Goal: Task Accomplishment & Management: Complete application form

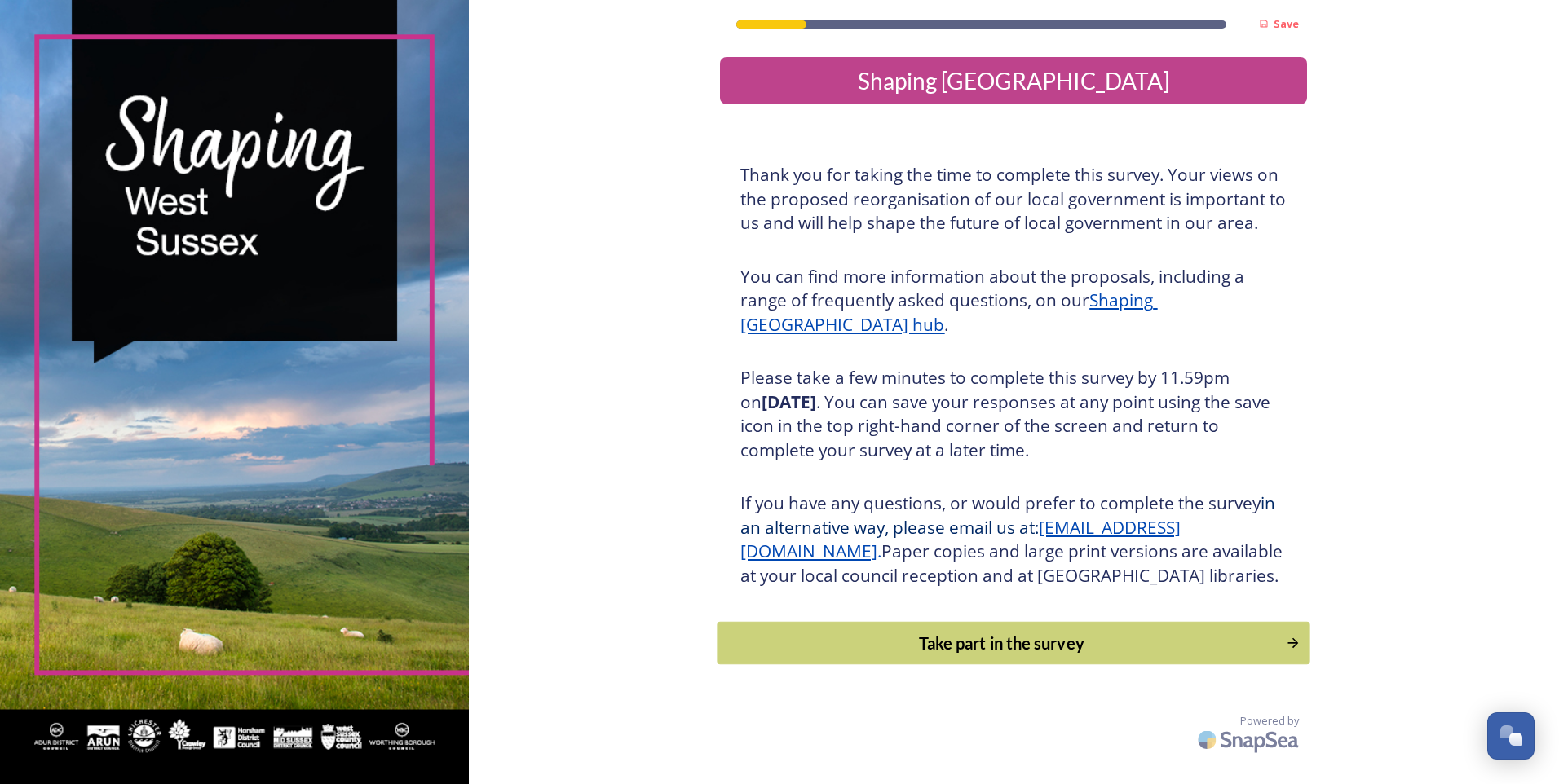
click at [843, 655] on div "Take part in the survey" at bounding box center [1002, 643] width 551 height 24
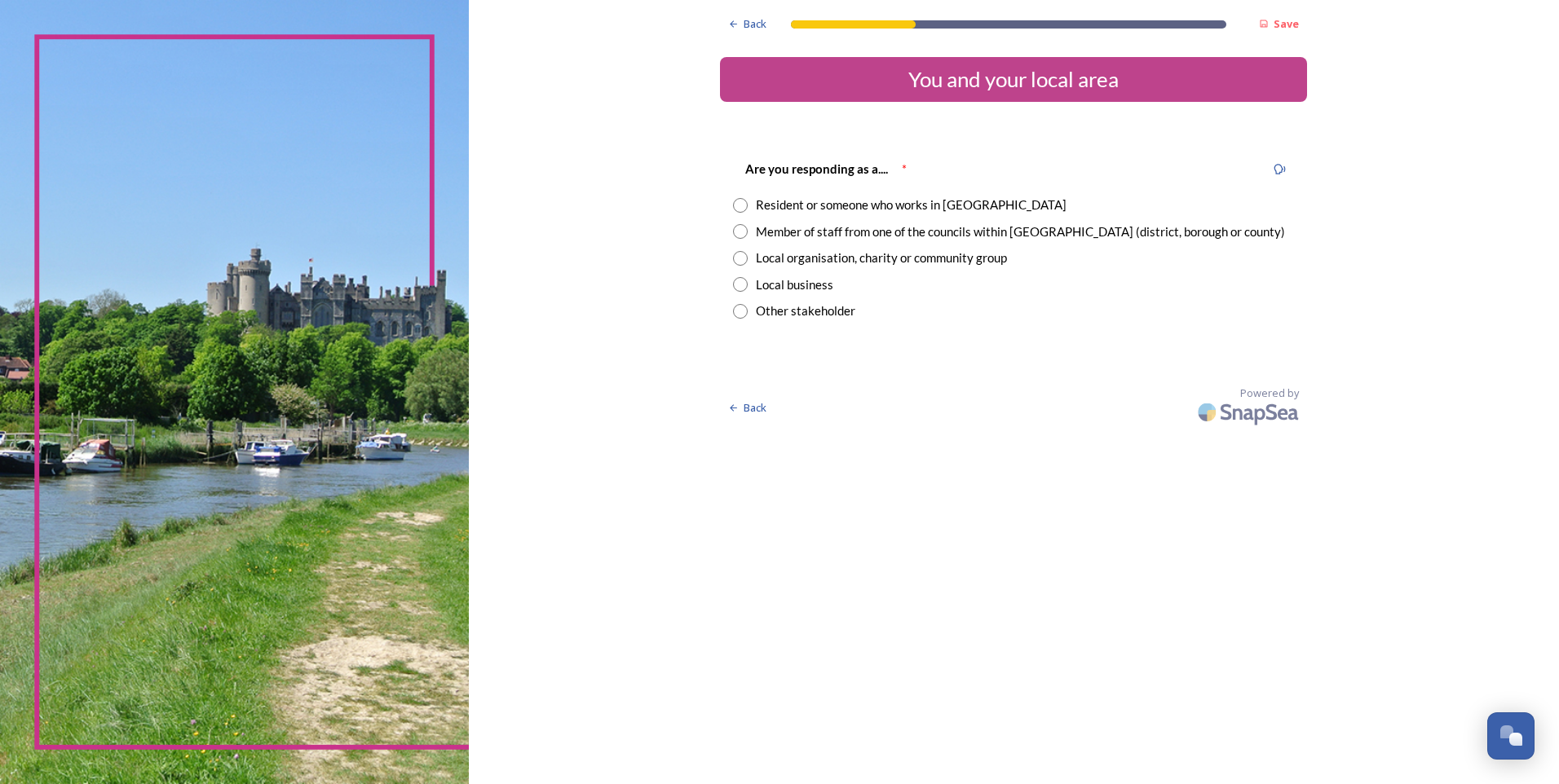
click at [852, 213] on div "Resident or someone who works in [GEOGRAPHIC_DATA]" at bounding box center [911, 205] width 310 height 19
radio input "true"
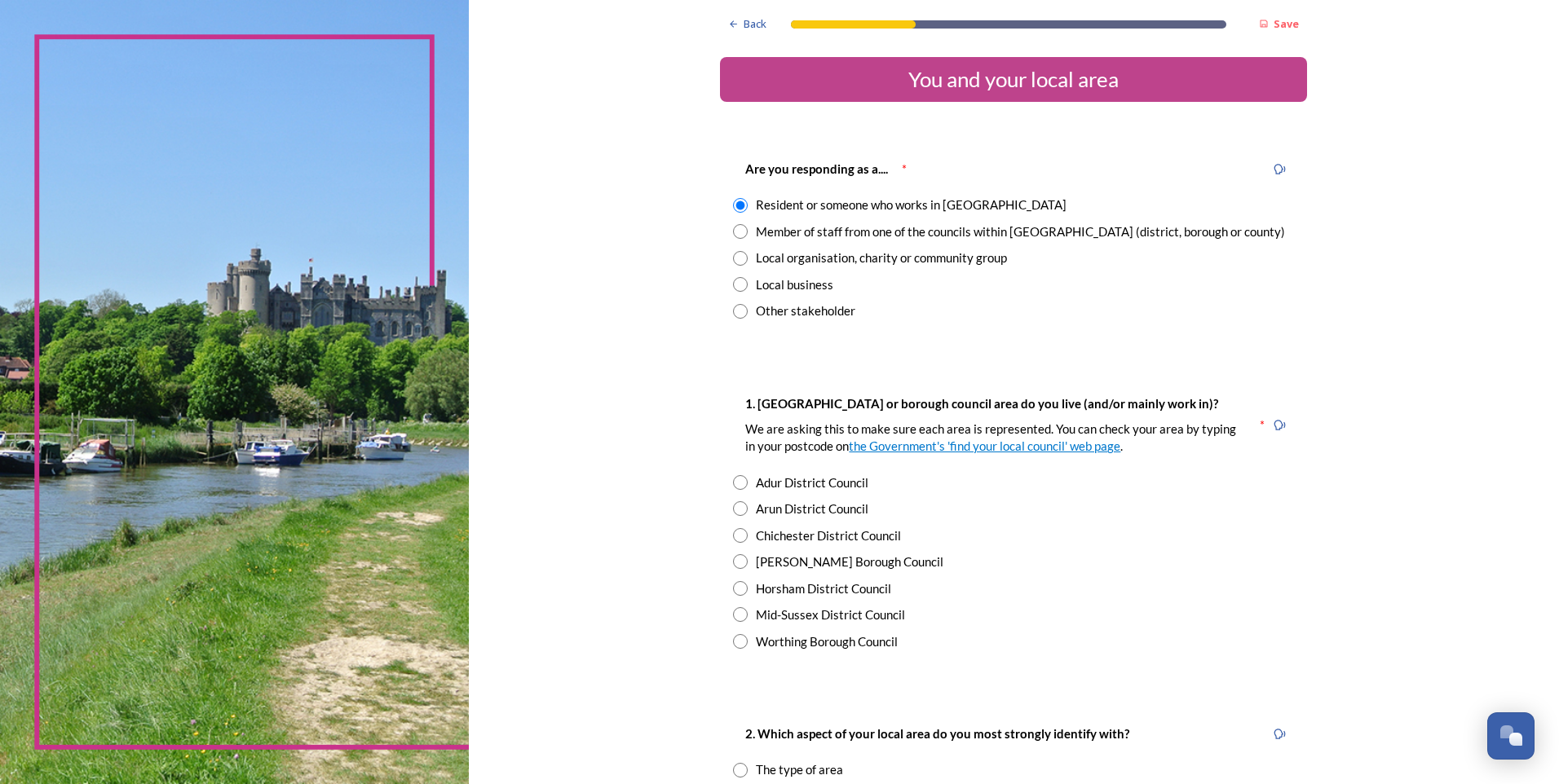
click at [806, 508] on div "Arun District Council" at bounding box center [812, 509] width 113 height 19
radio input "true"
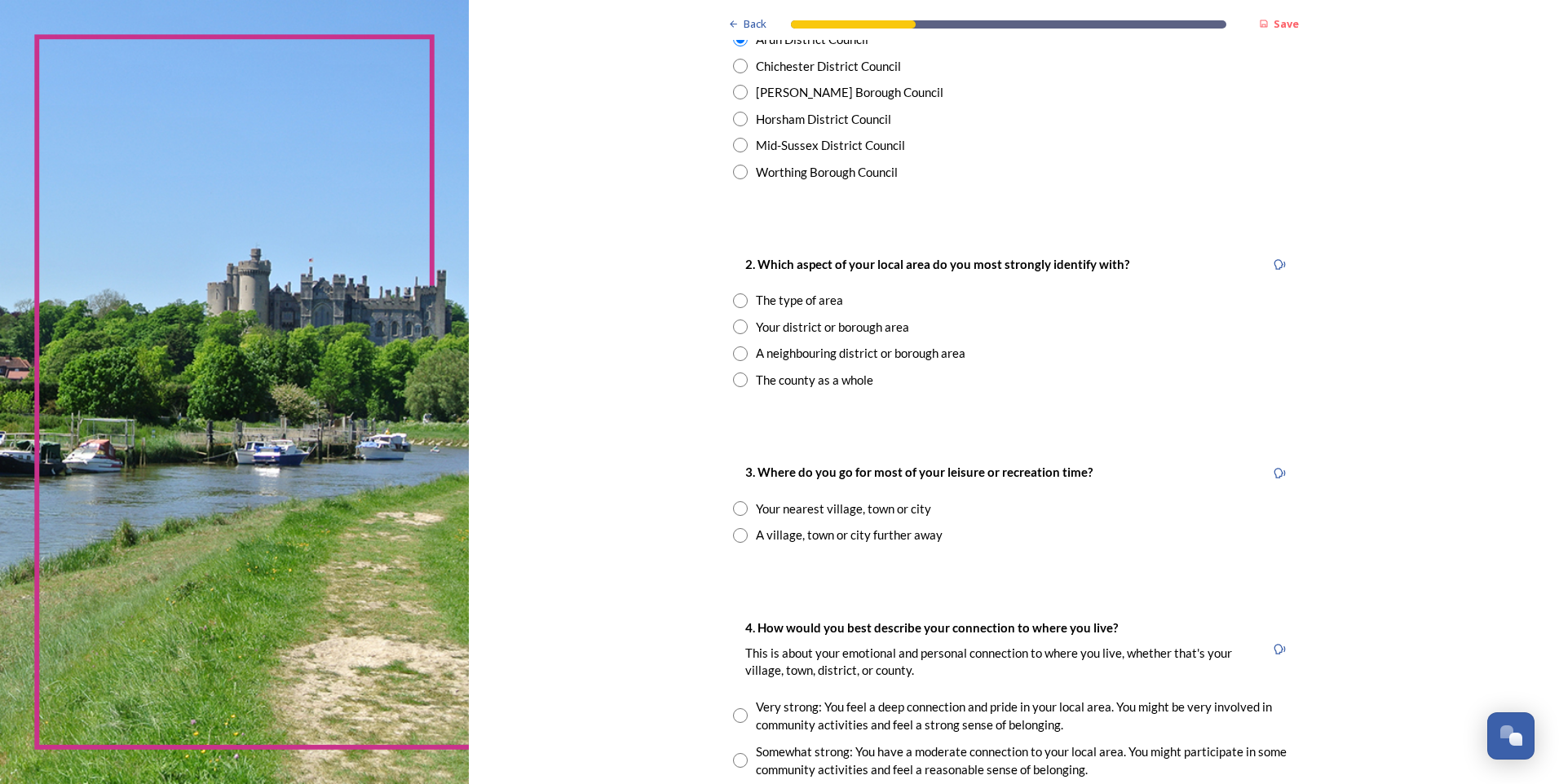
scroll to position [474, 0]
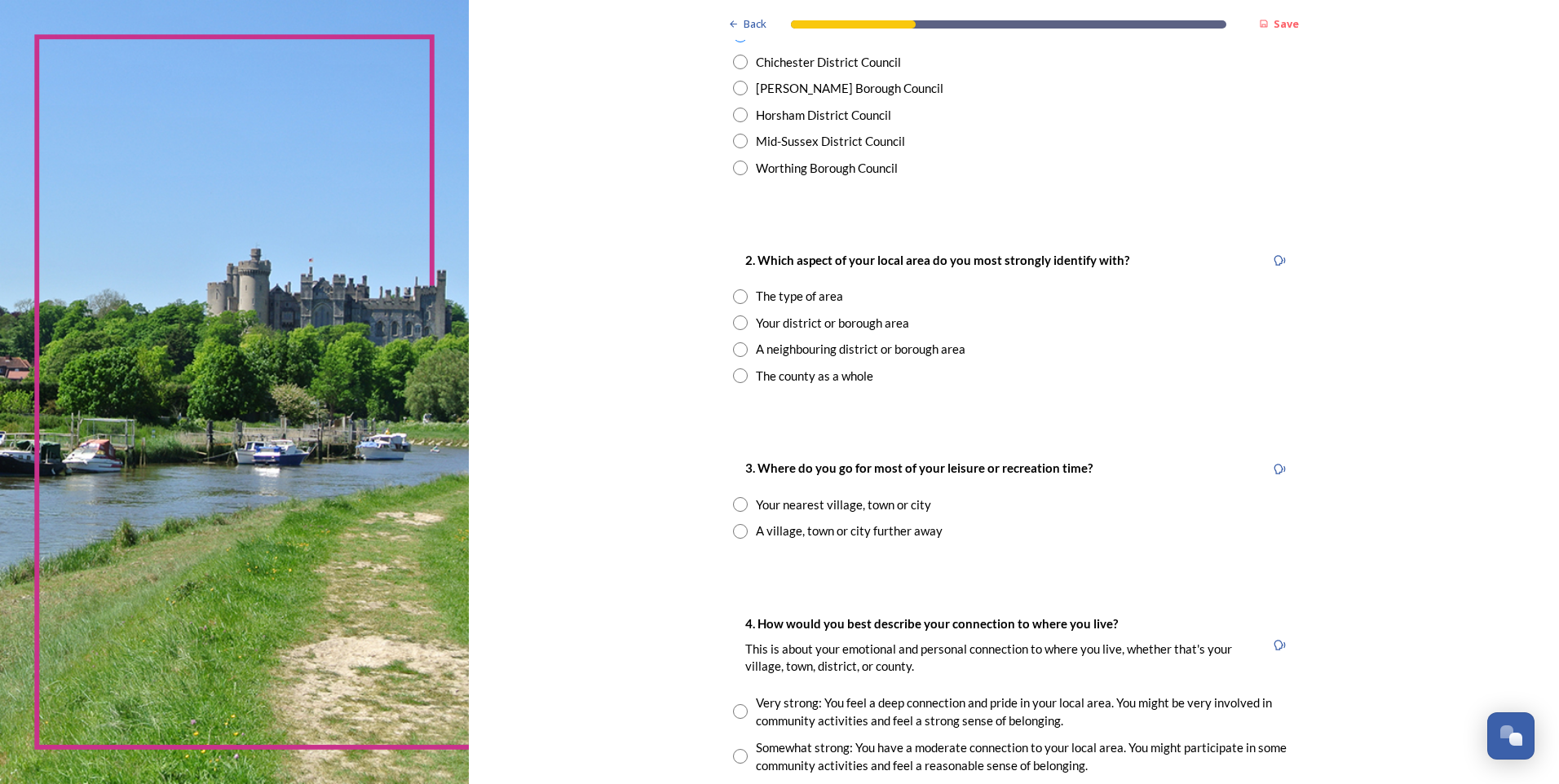
click at [816, 299] on div "The type of area" at bounding box center [800, 296] width 88 height 19
radio input "true"
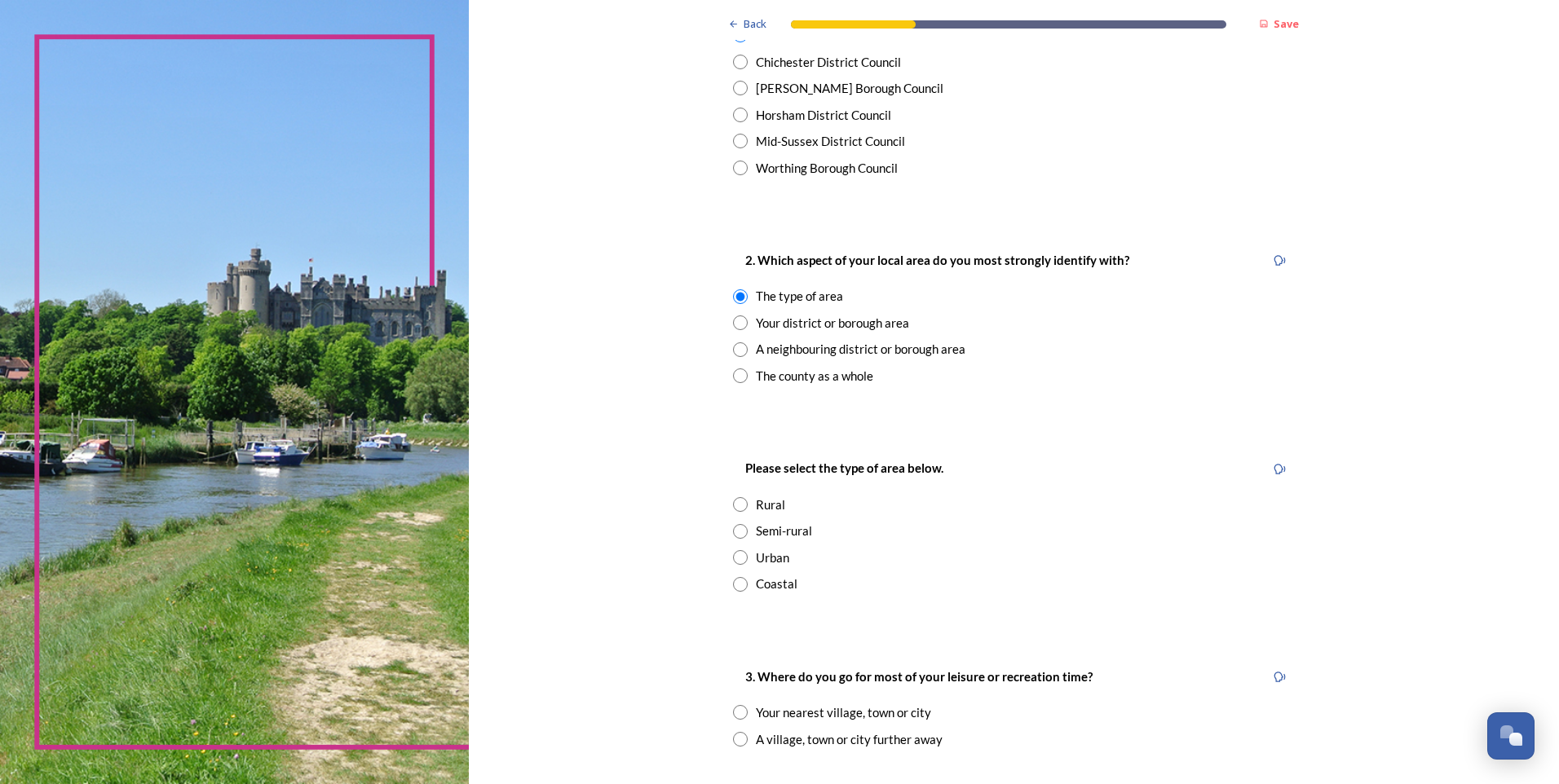
click at [737, 553] on input "radio" at bounding box center [741, 557] width 14 height 14
radio input "true"
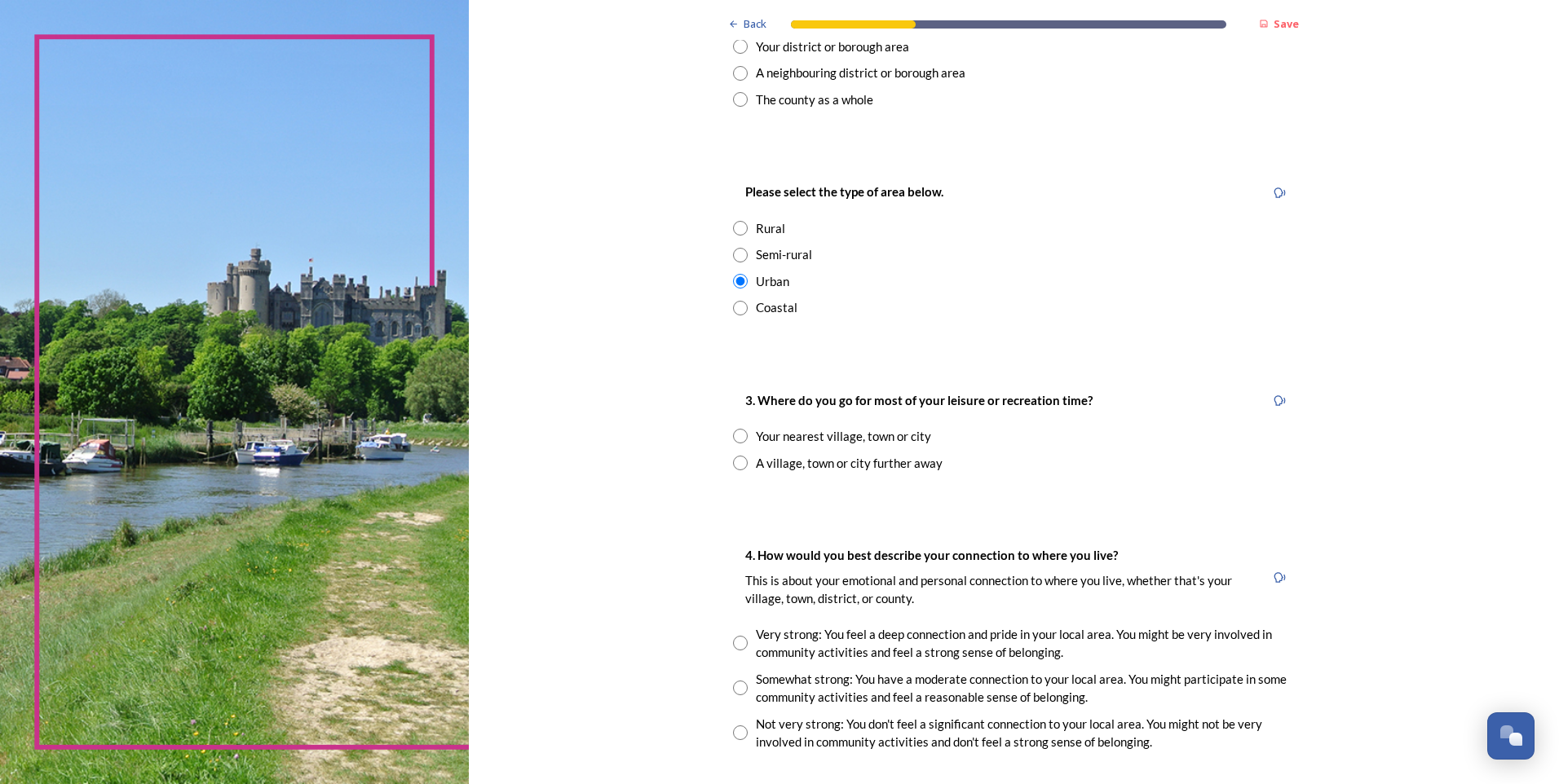
scroll to position [752, 0]
click at [841, 439] on div "Your nearest village, town or city" at bounding box center [843, 434] width 175 height 19
radio input "true"
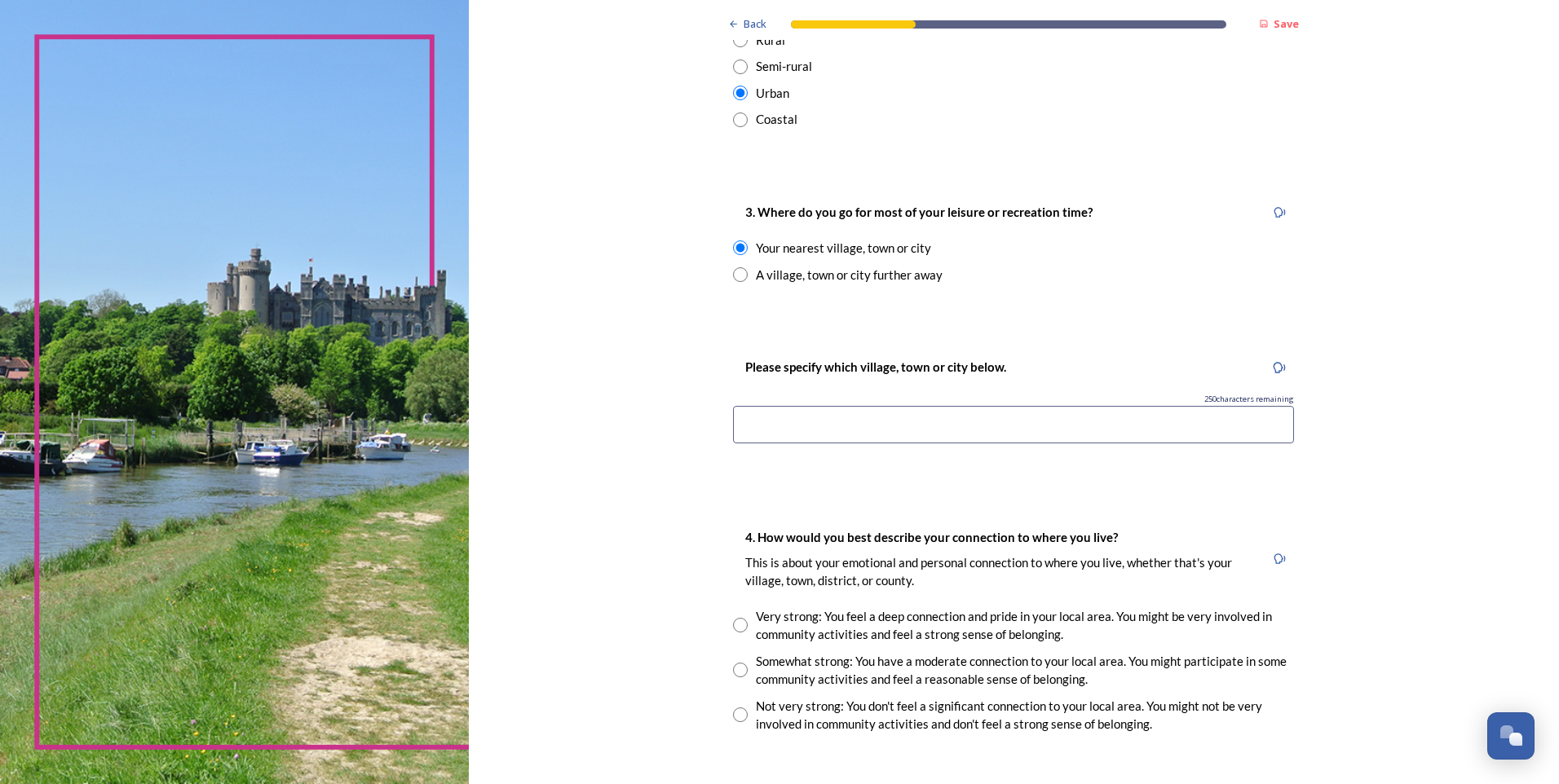
scroll to position [940, 0]
click at [896, 425] on input at bounding box center [1013, 422] width 561 height 38
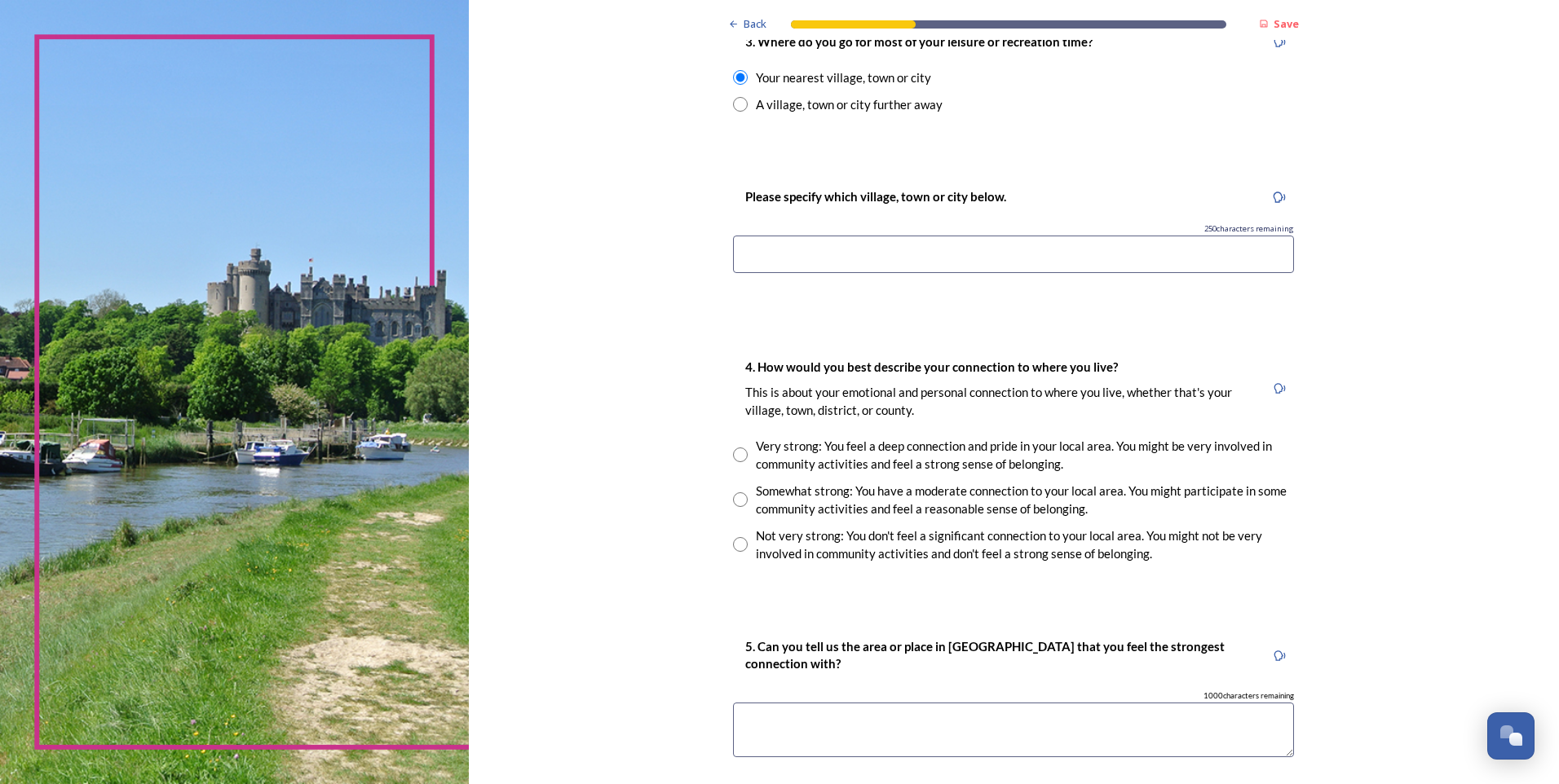
scroll to position [1113, 0]
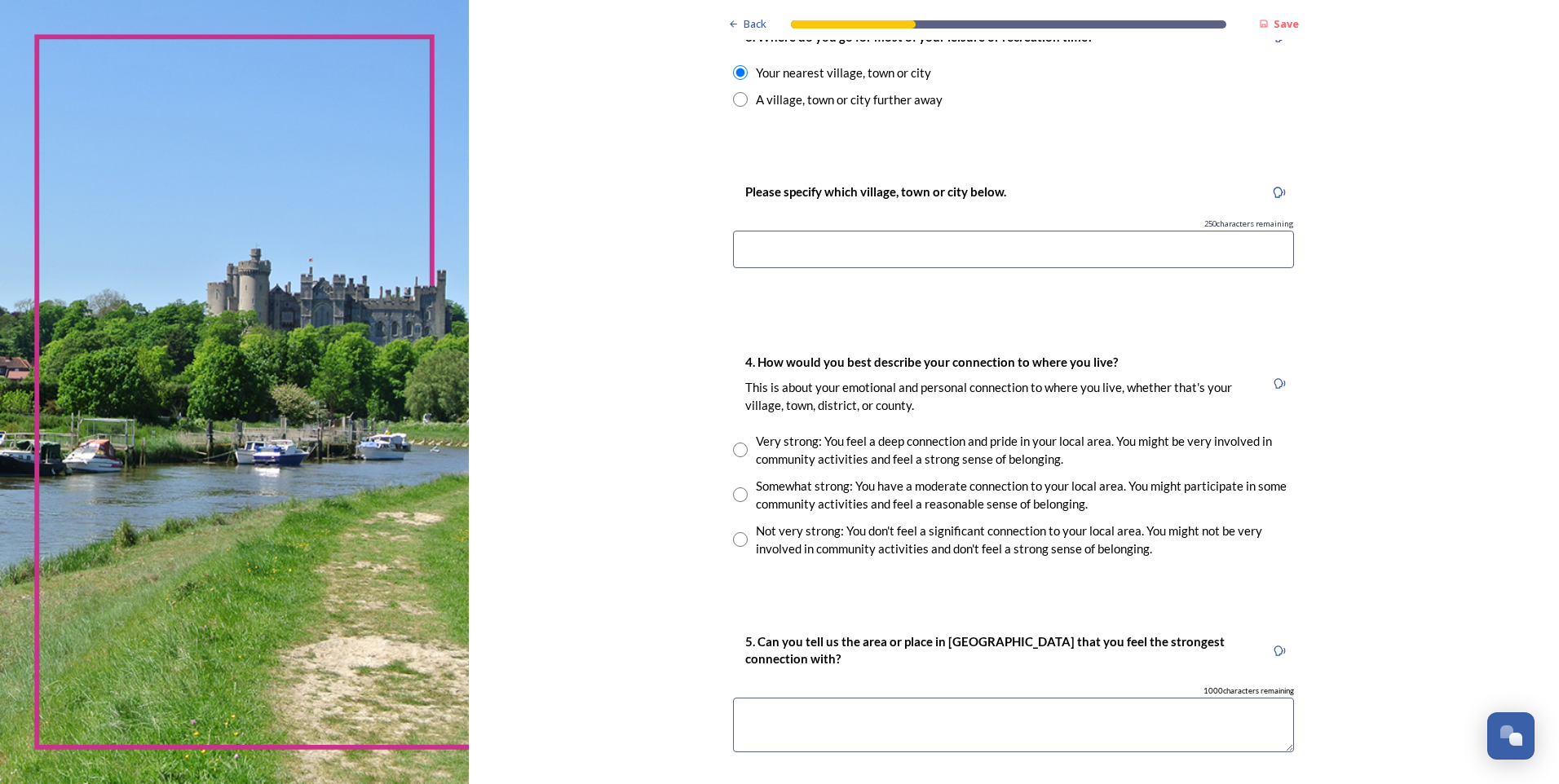
click at [804, 493] on div "Somewhat strong: You have a moderate connection to your local area. You might p…" at bounding box center [1025, 494] width 538 height 37
radio input "true"
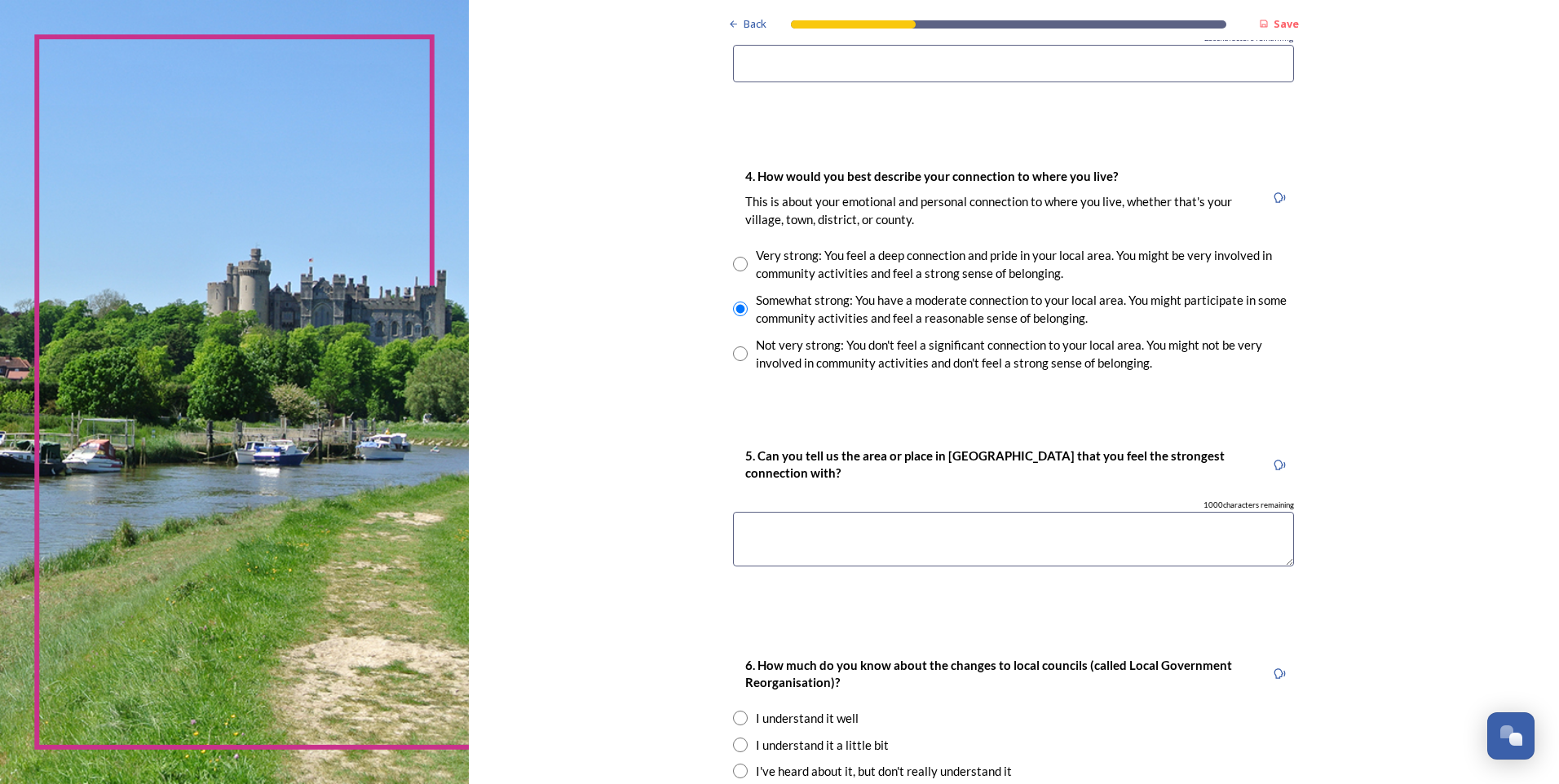
scroll to position [1352, 0]
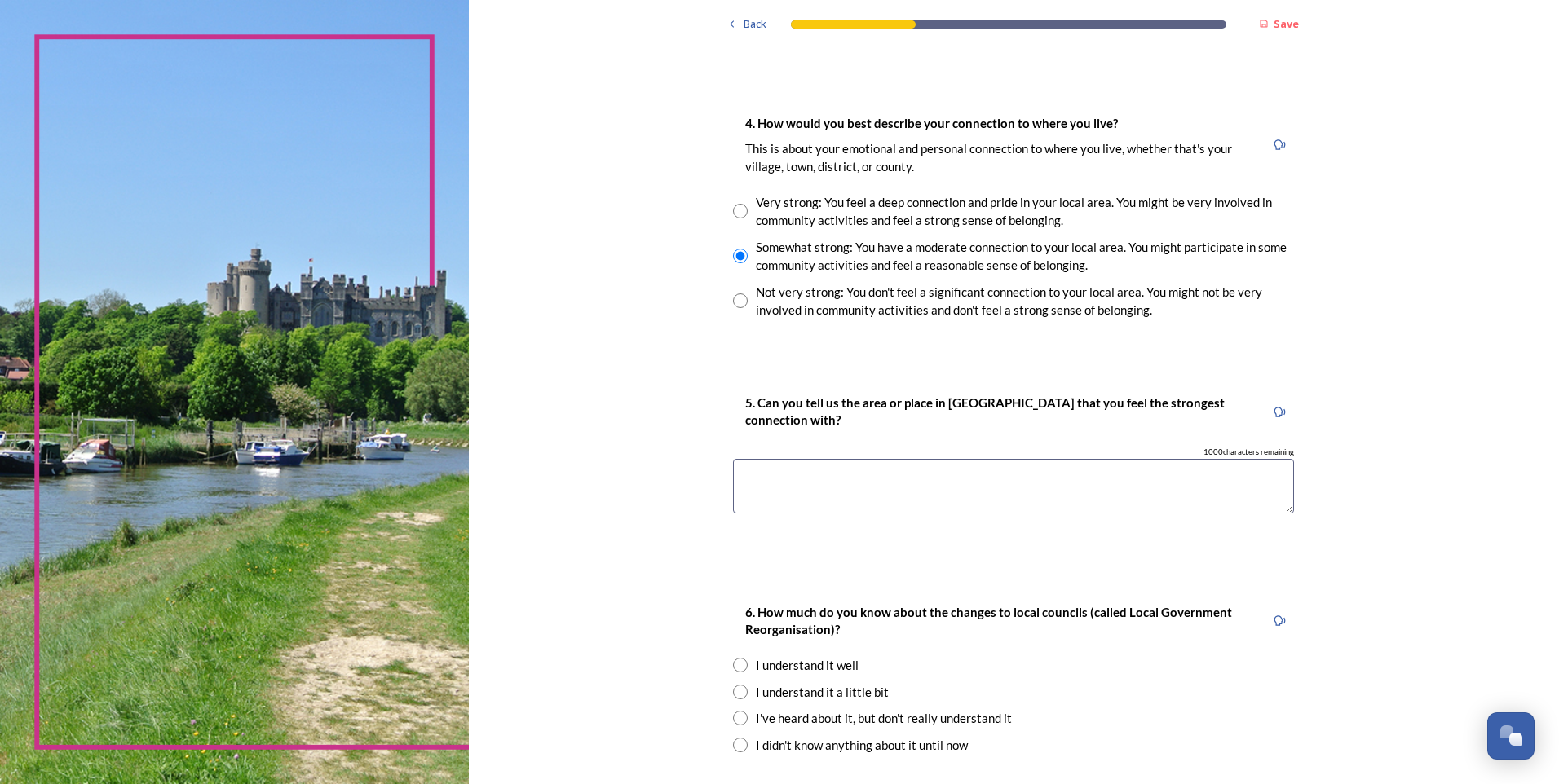
click at [857, 476] on textarea at bounding box center [1013, 485] width 561 height 55
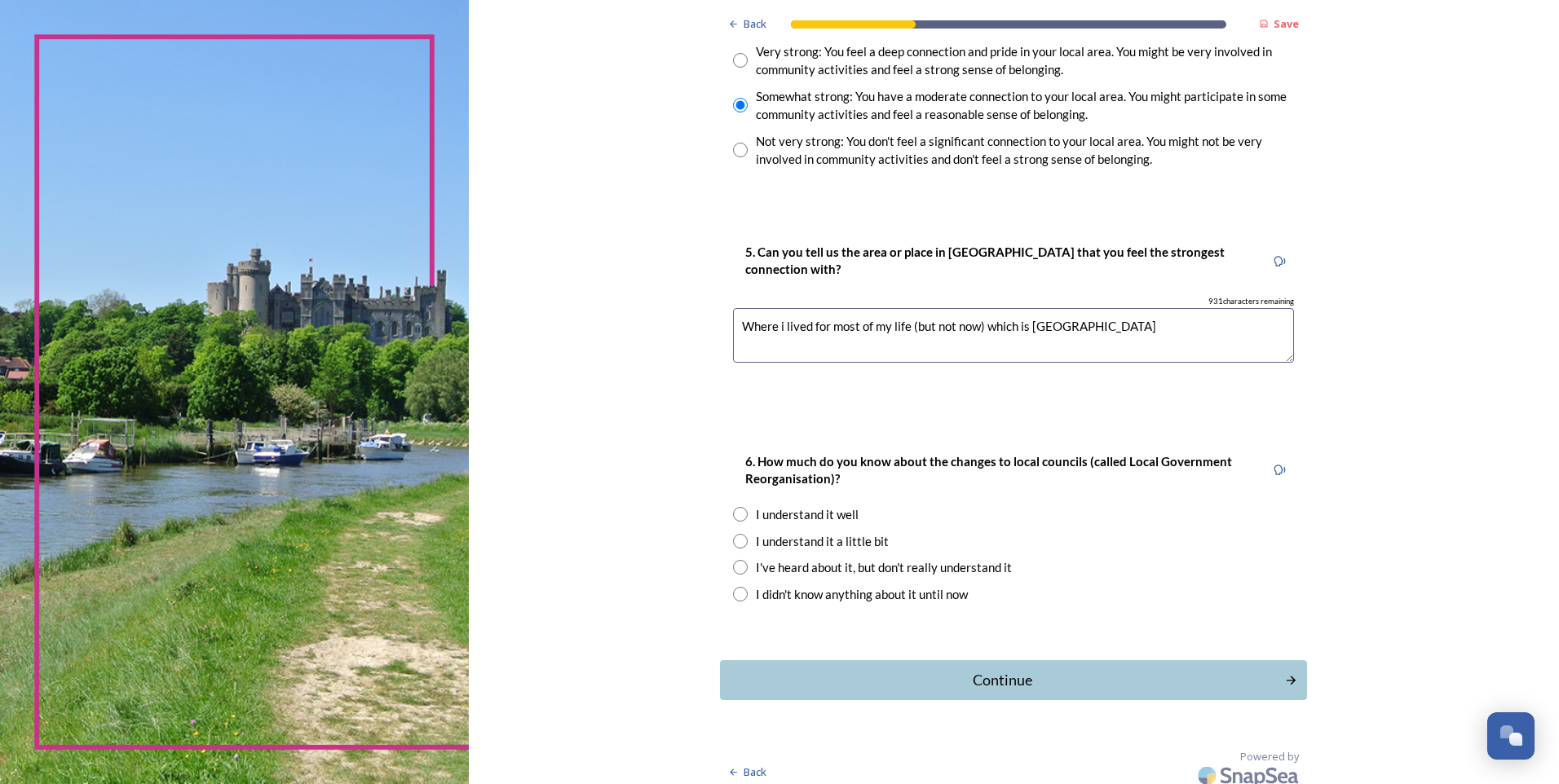
scroll to position [1513, 0]
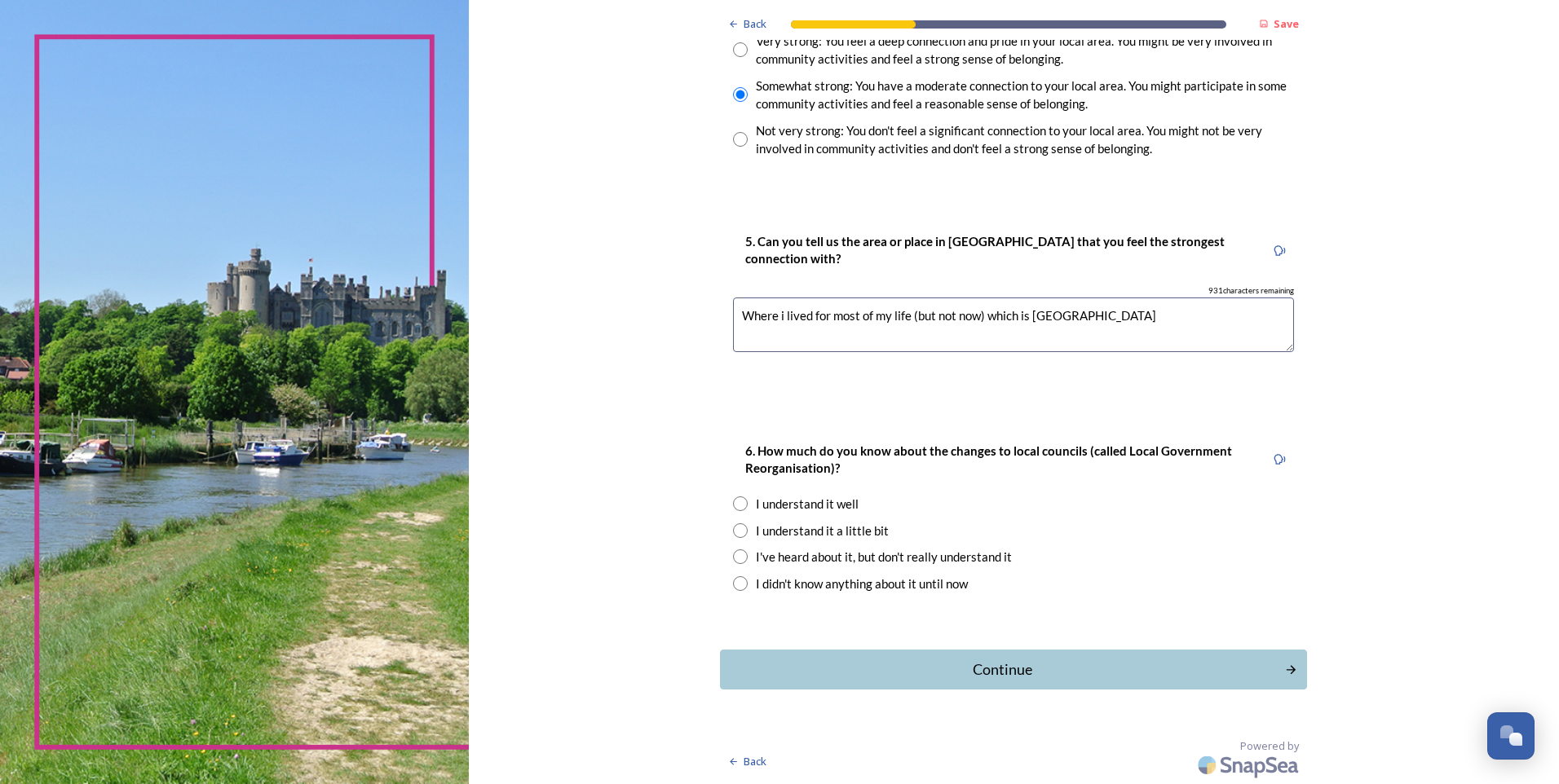
type textarea "Where i lived for most of my life (but not now) which is [GEOGRAPHIC_DATA]"
click at [804, 507] on div "I understand it well" at bounding box center [807, 503] width 103 height 19
radio input "true"
click at [920, 659] on div "Continue" at bounding box center [1002, 670] width 552 height 22
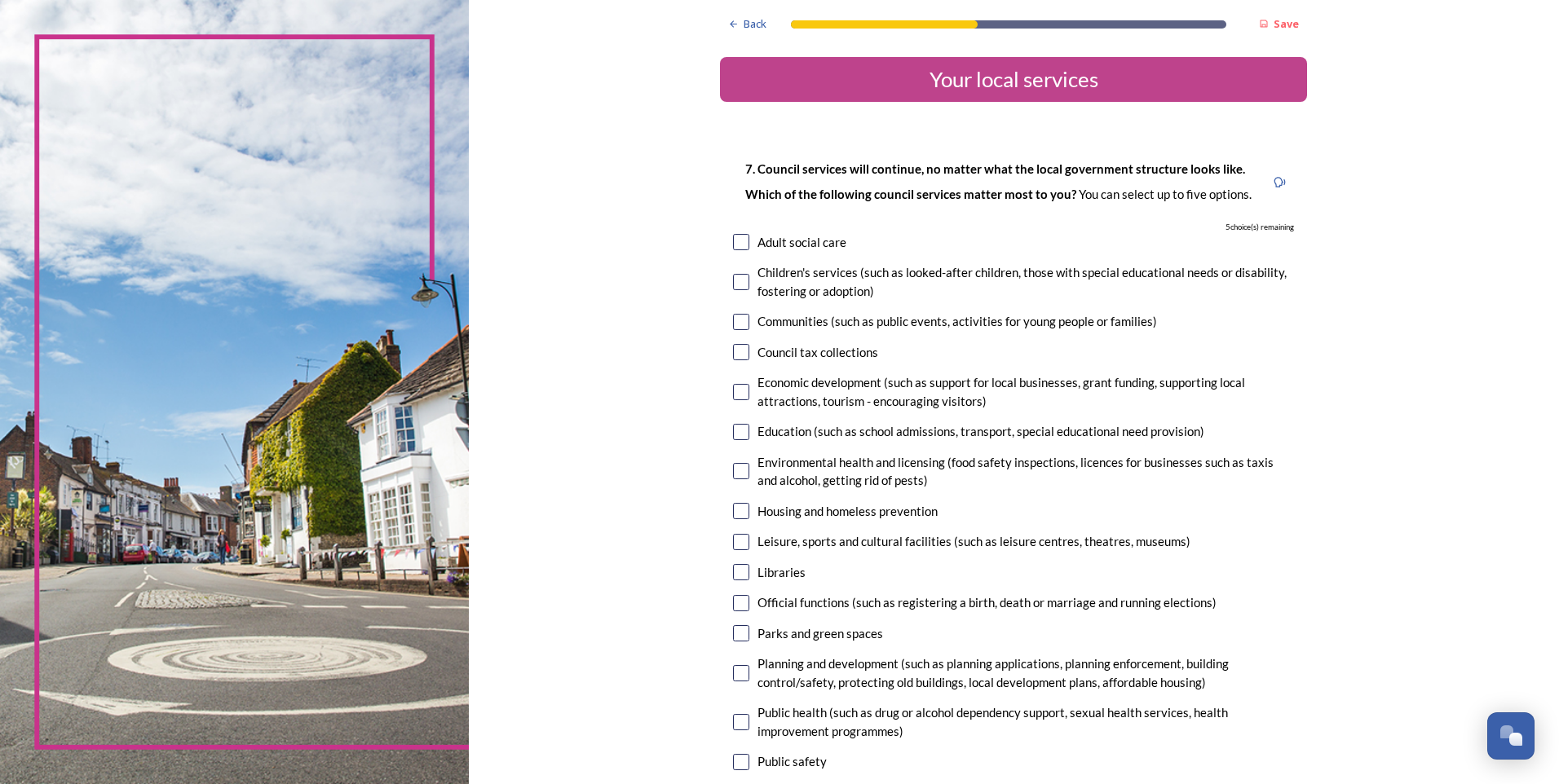
click at [820, 242] on div "Adult social care" at bounding box center [801, 242] width 89 height 19
checkbox input "true"
click at [741, 281] on input "checkbox" at bounding box center [741, 282] width 16 height 16
checkbox input "true"
click at [737, 433] on input "checkbox" at bounding box center [741, 432] width 16 height 16
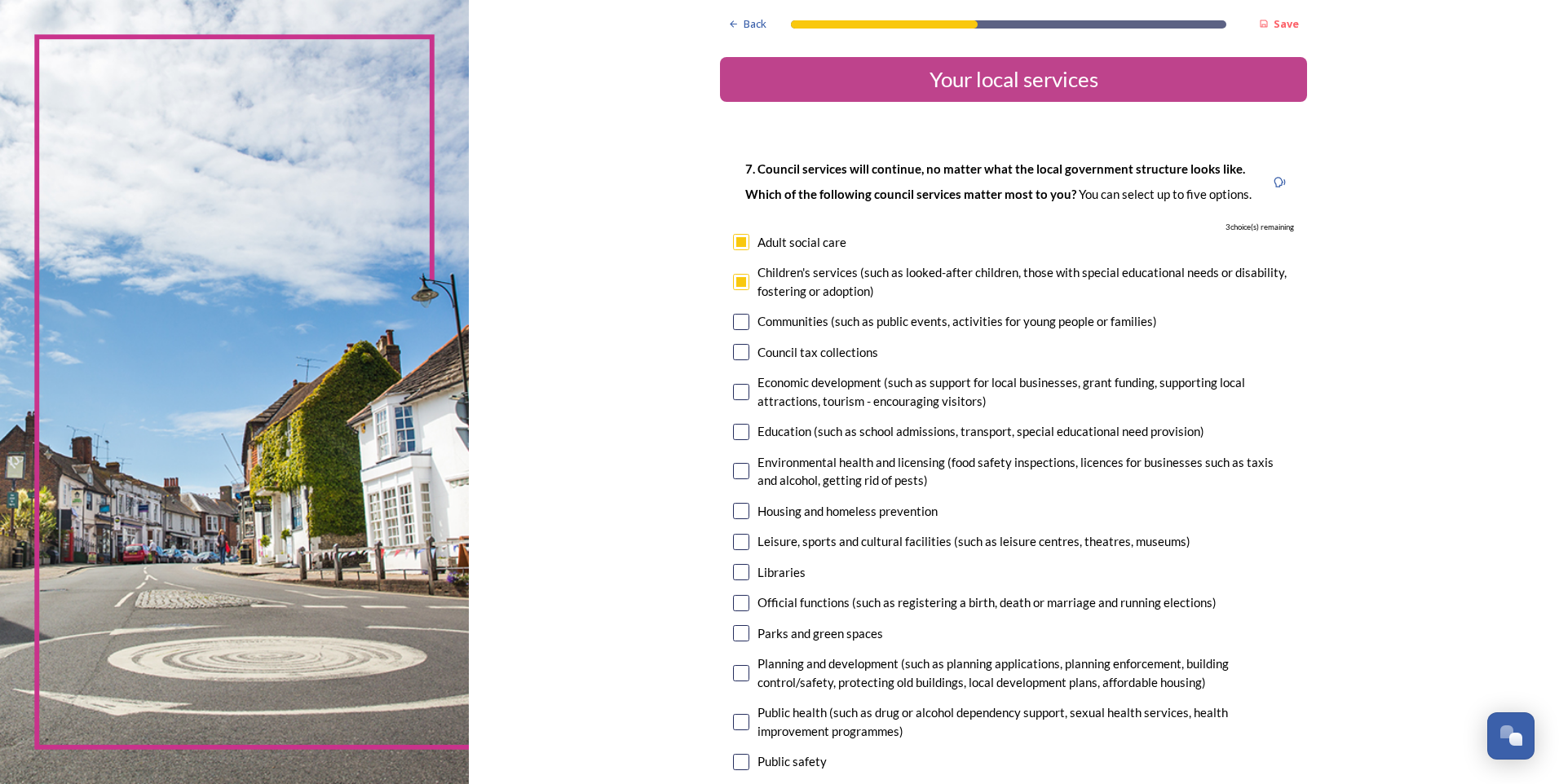
checkbox input "true"
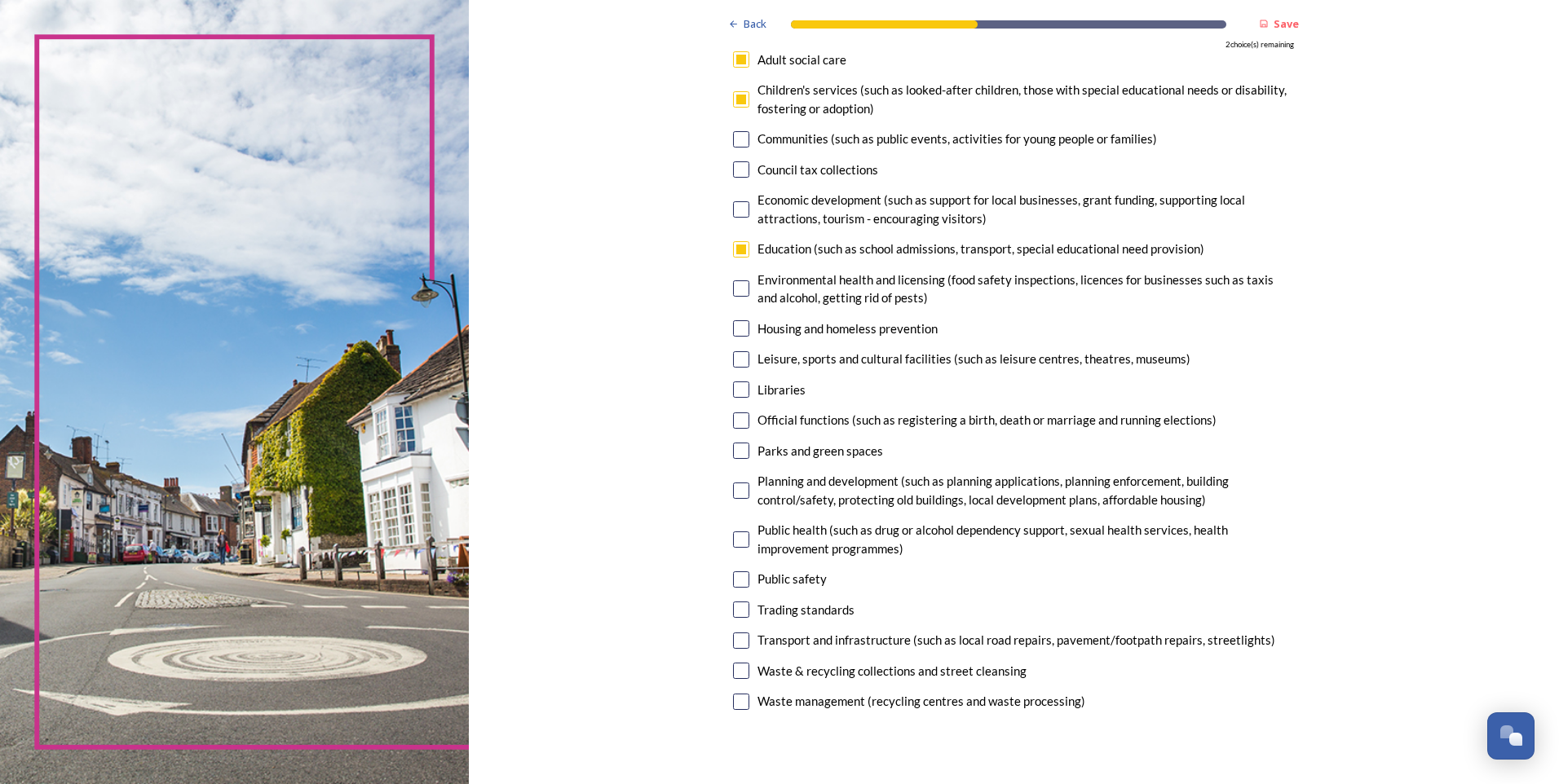
scroll to position [189, 0]
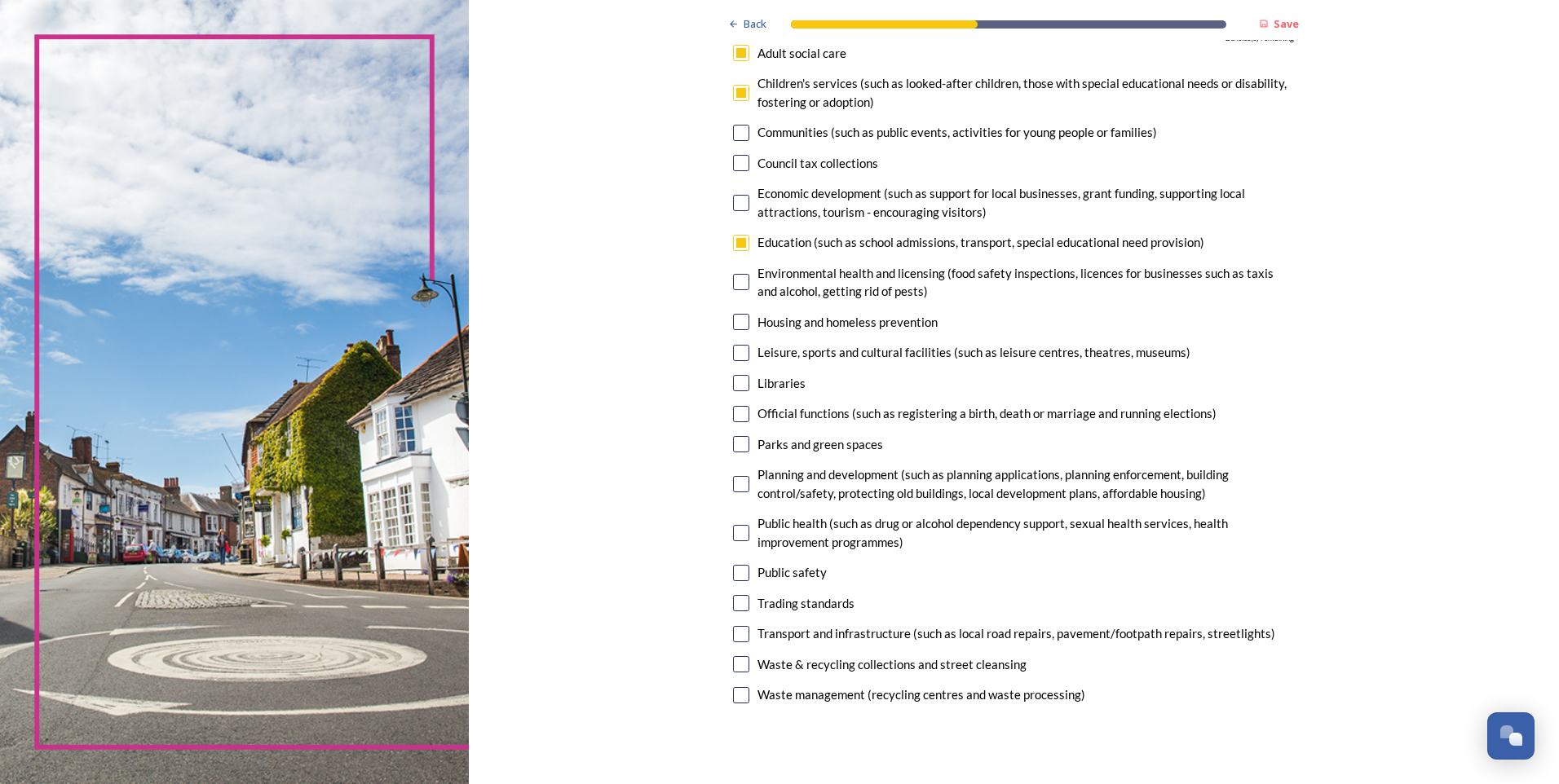
click at [734, 346] on input "checkbox" at bounding box center [741, 353] width 16 height 16
checkbox input "true"
click at [740, 443] on input "checkbox" at bounding box center [741, 444] width 16 height 16
checkbox input "true"
click at [750, 468] on div "Planning and development (such as planning applications, planning enforcement, …" at bounding box center [1013, 484] width 561 height 37
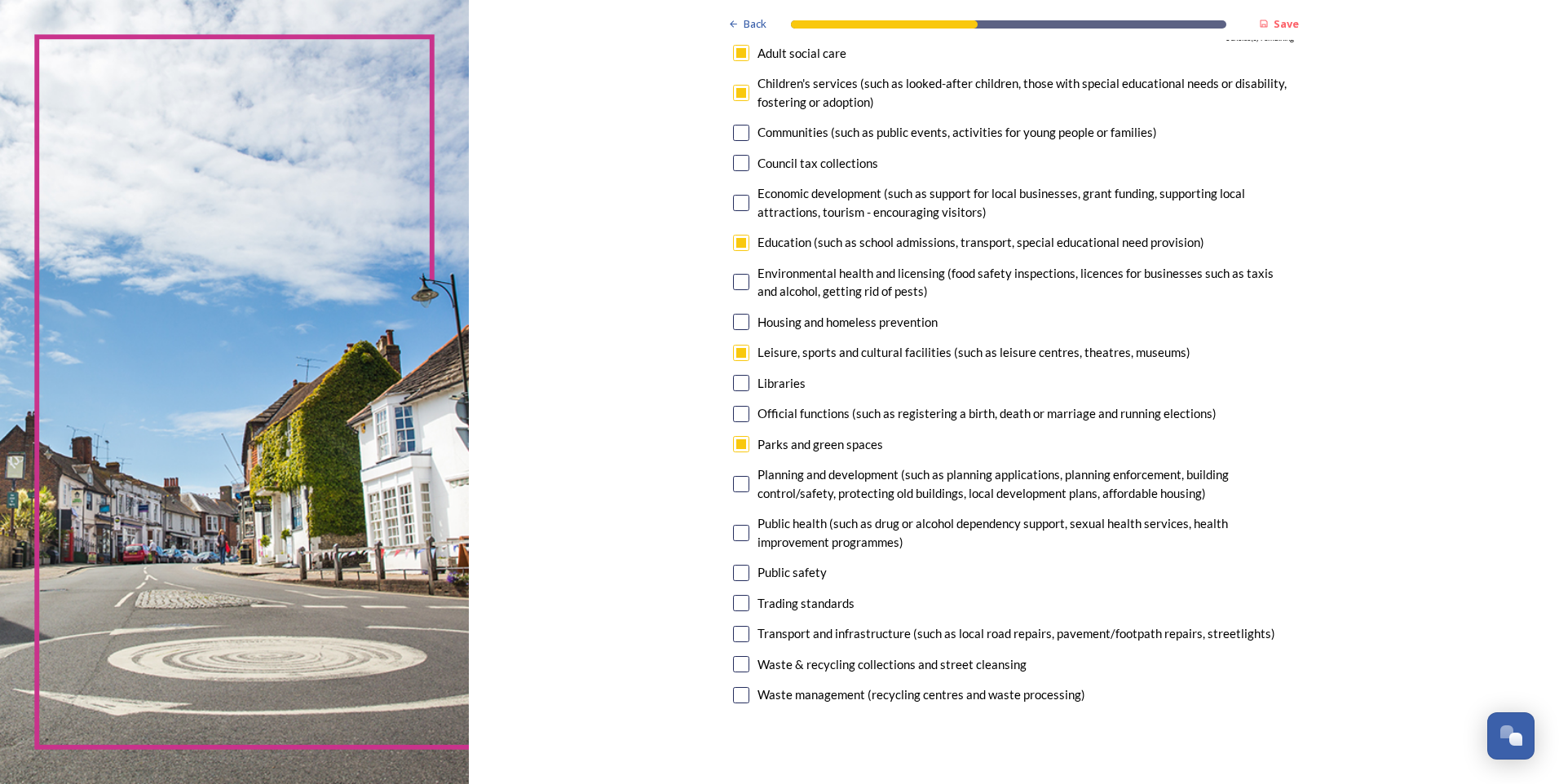
click at [741, 484] on input "checkbox" at bounding box center [741, 484] width 16 height 16
checkbox input "false"
click at [758, 493] on div "Planning and development (such as planning applications, planning enforcement, …" at bounding box center [1026, 484] width 537 height 37
click at [741, 451] on input "checkbox" at bounding box center [741, 444] width 16 height 16
checkbox input "false"
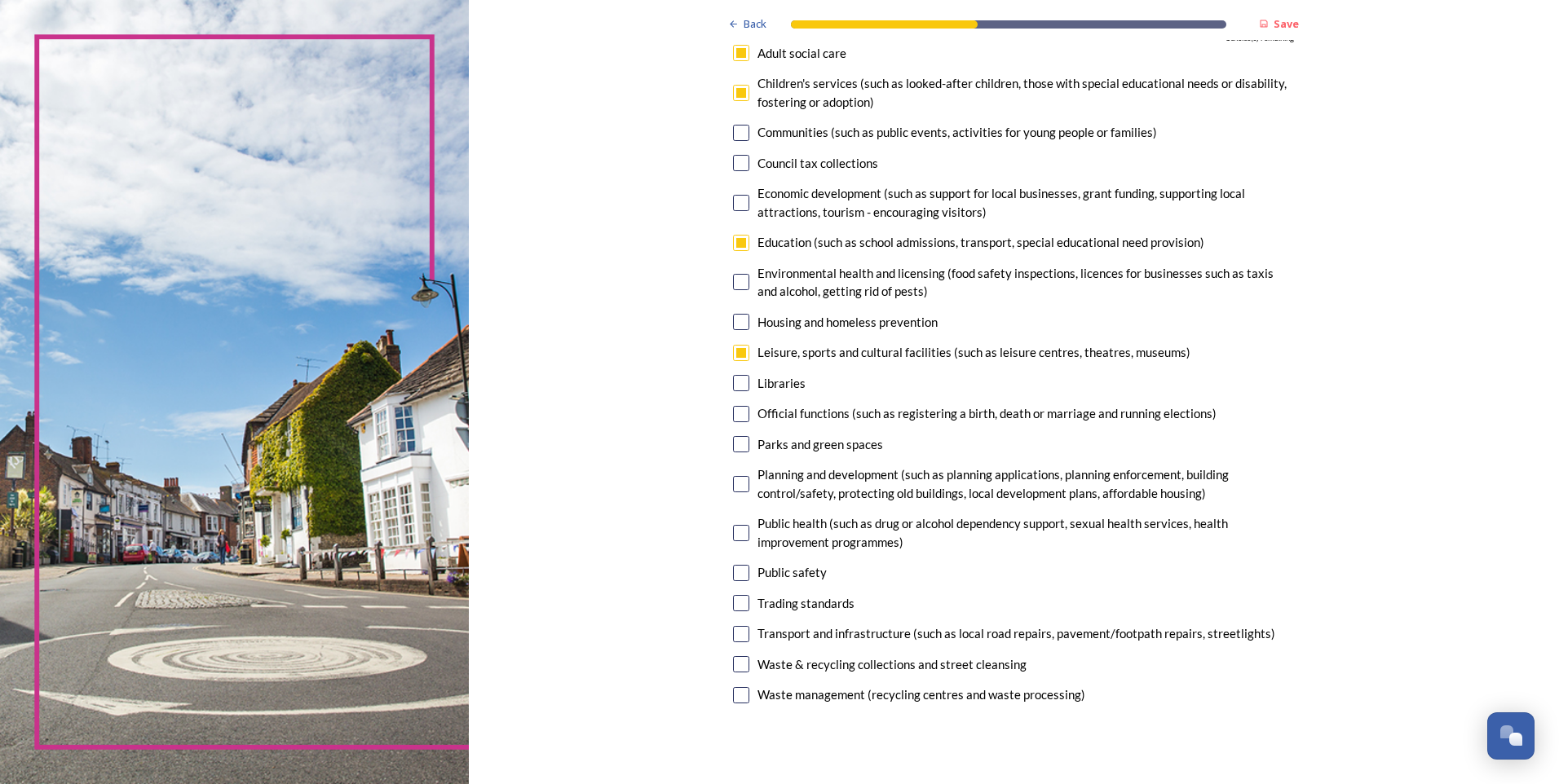
click at [733, 491] on input "checkbox" at bounding box center [741, 484] width 16 height 16
checkbox input "true"
click at [740, 355] on input "checkbox" at bounding box center [741, 353] width 16 height 16
checkbox input "false"
click at [738, 443] on input "checkbox" at bounding box center [741, 444] width 16 height 16
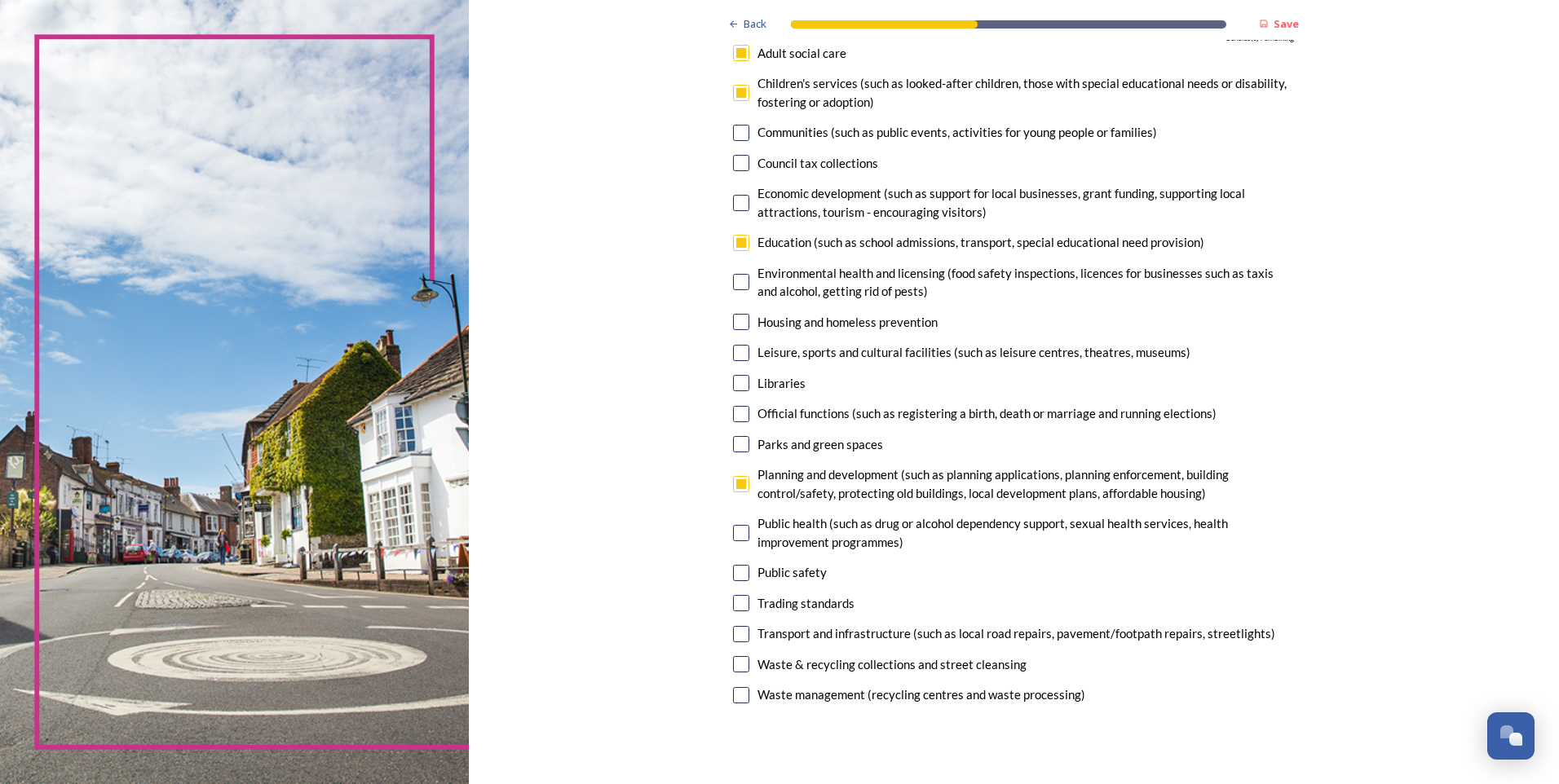
checkbox input "true"
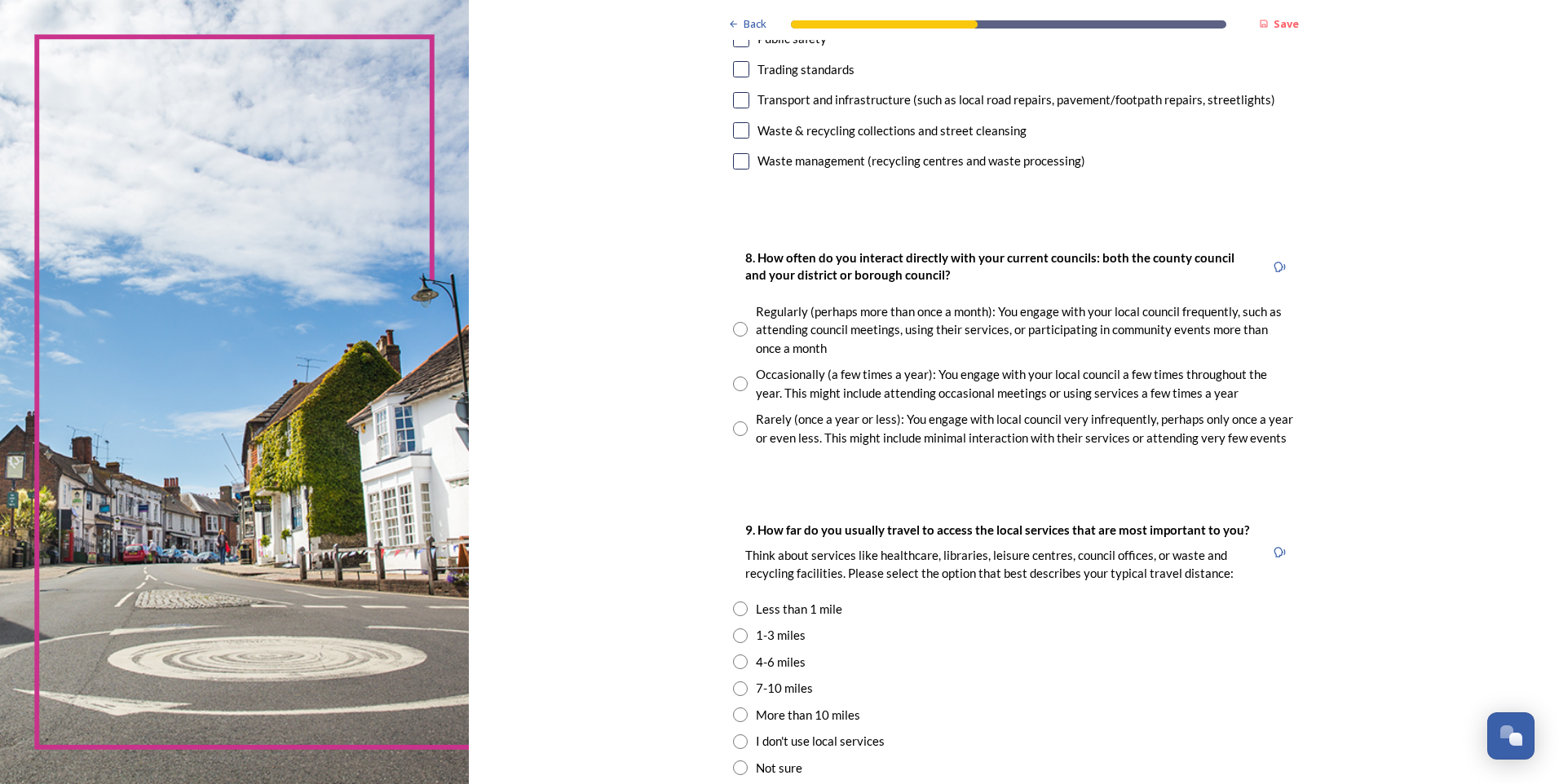
scroll to position [743, 0]
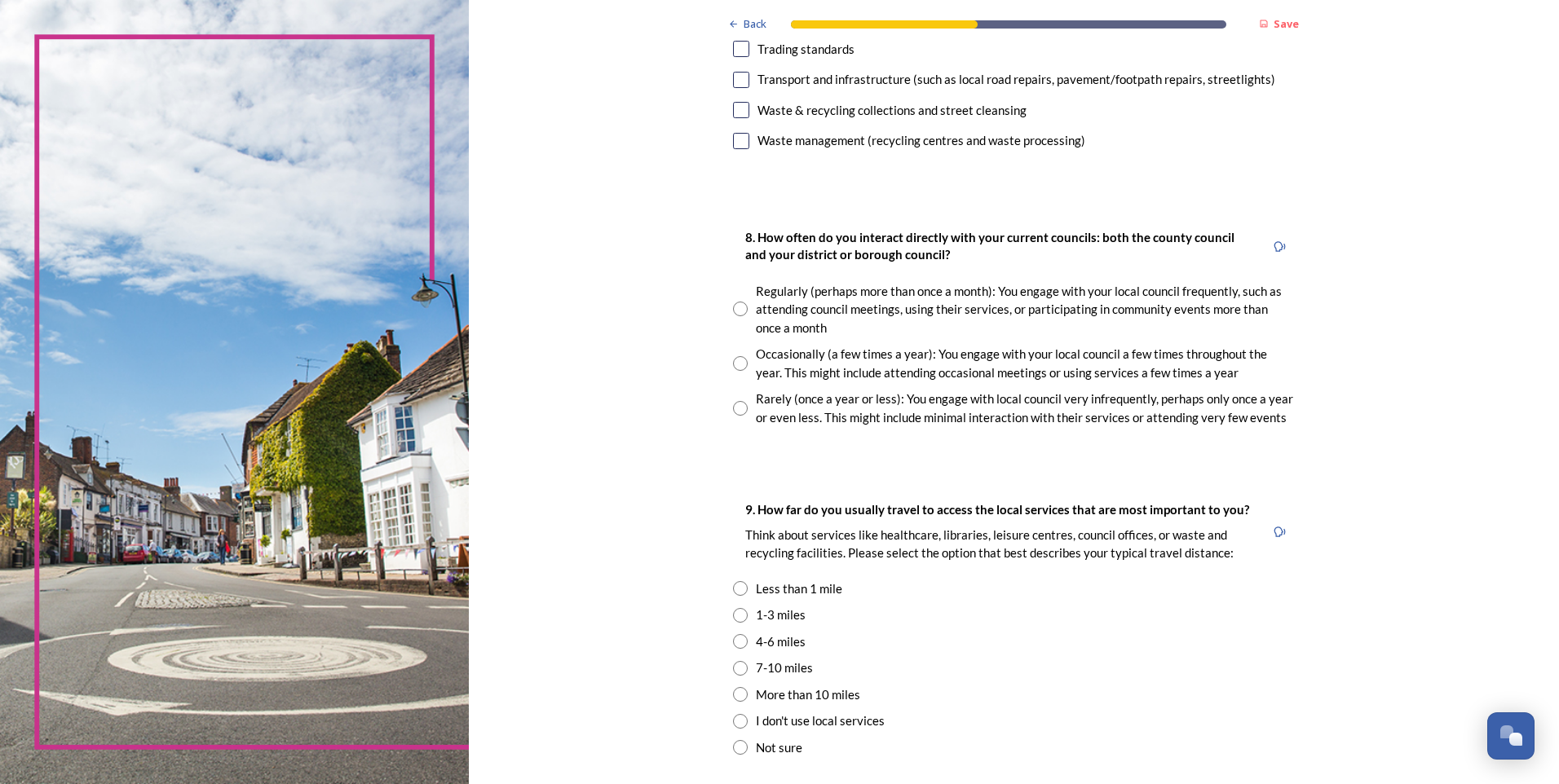
click at [735, 413] on input "radio" at bounding box center [741, 409] width 14 height 14
radio input "true"
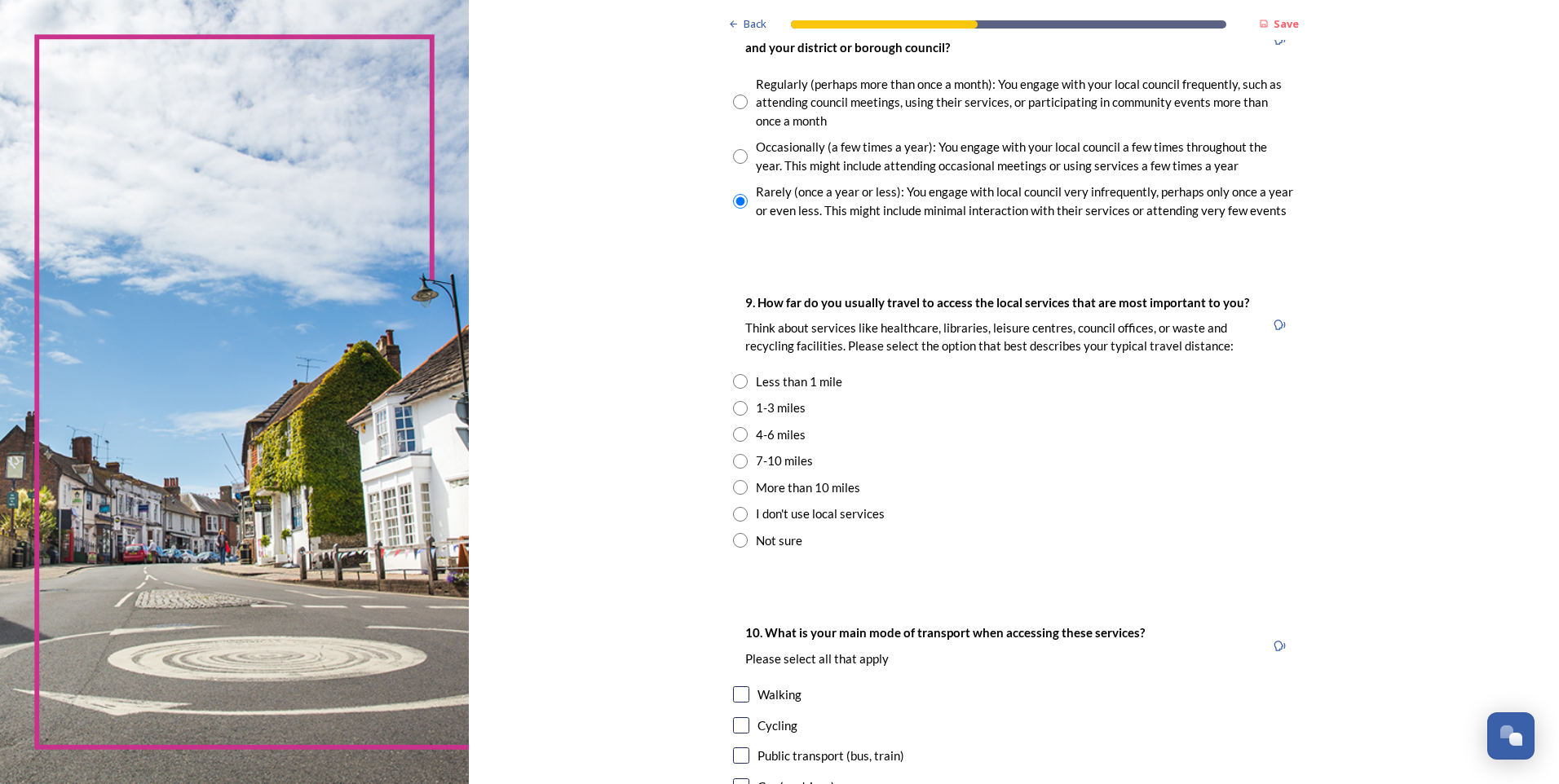
scroll to position [980, 0]
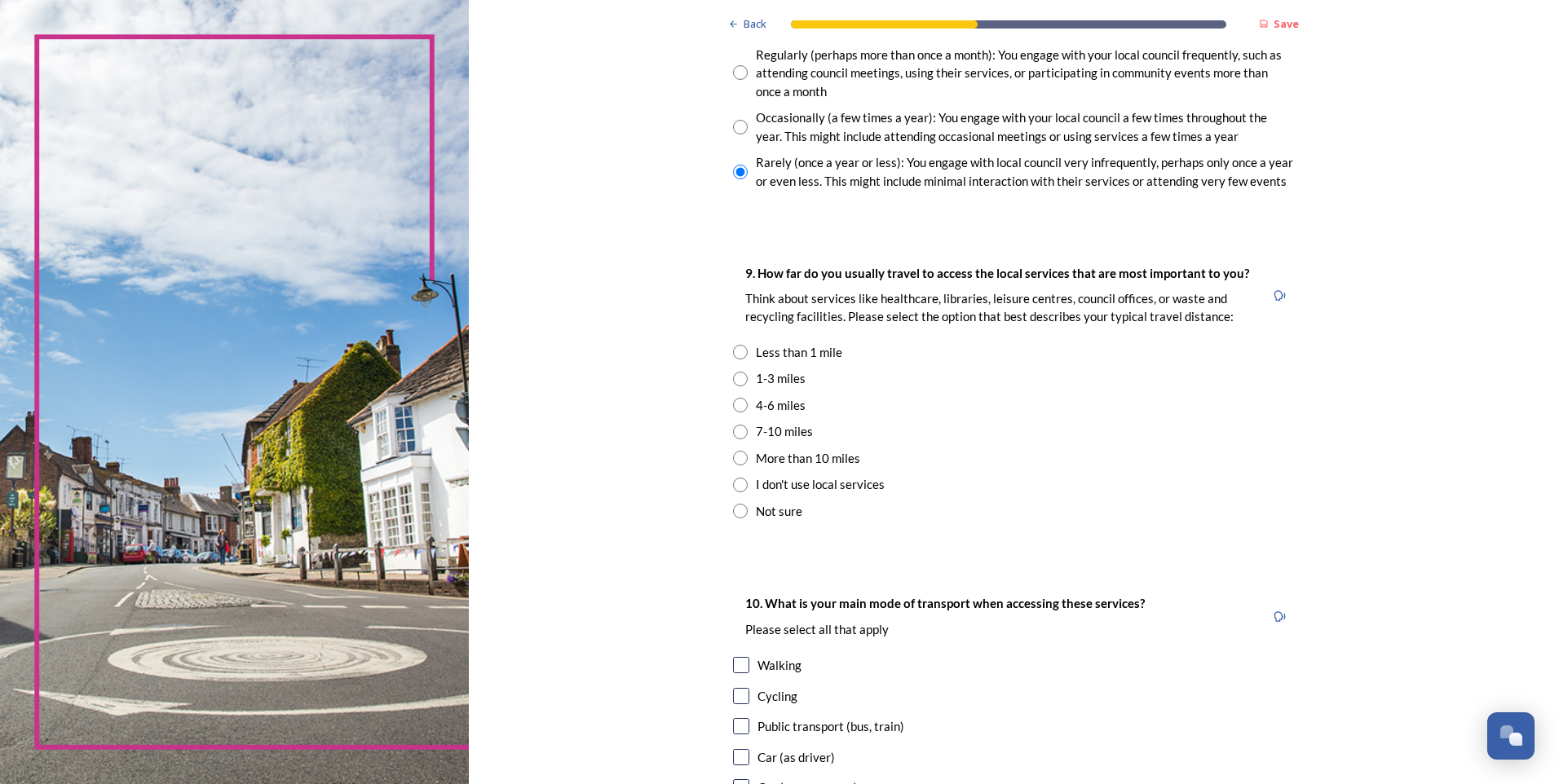
click at [739, 438] on input "radio" at bounding box center [741, 432] width 14 height 14
radio input "true"
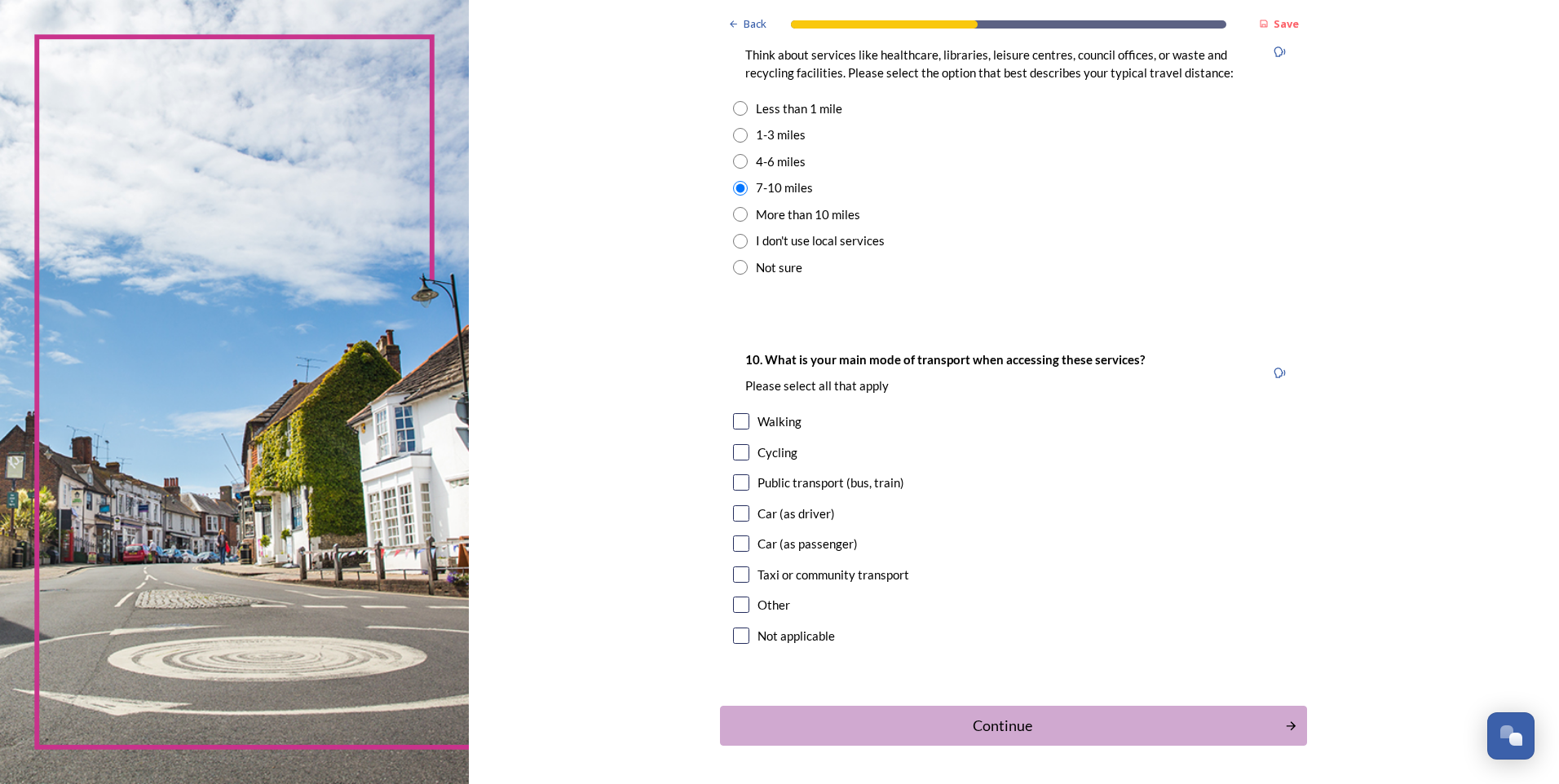
scroll to position [1246, 0]
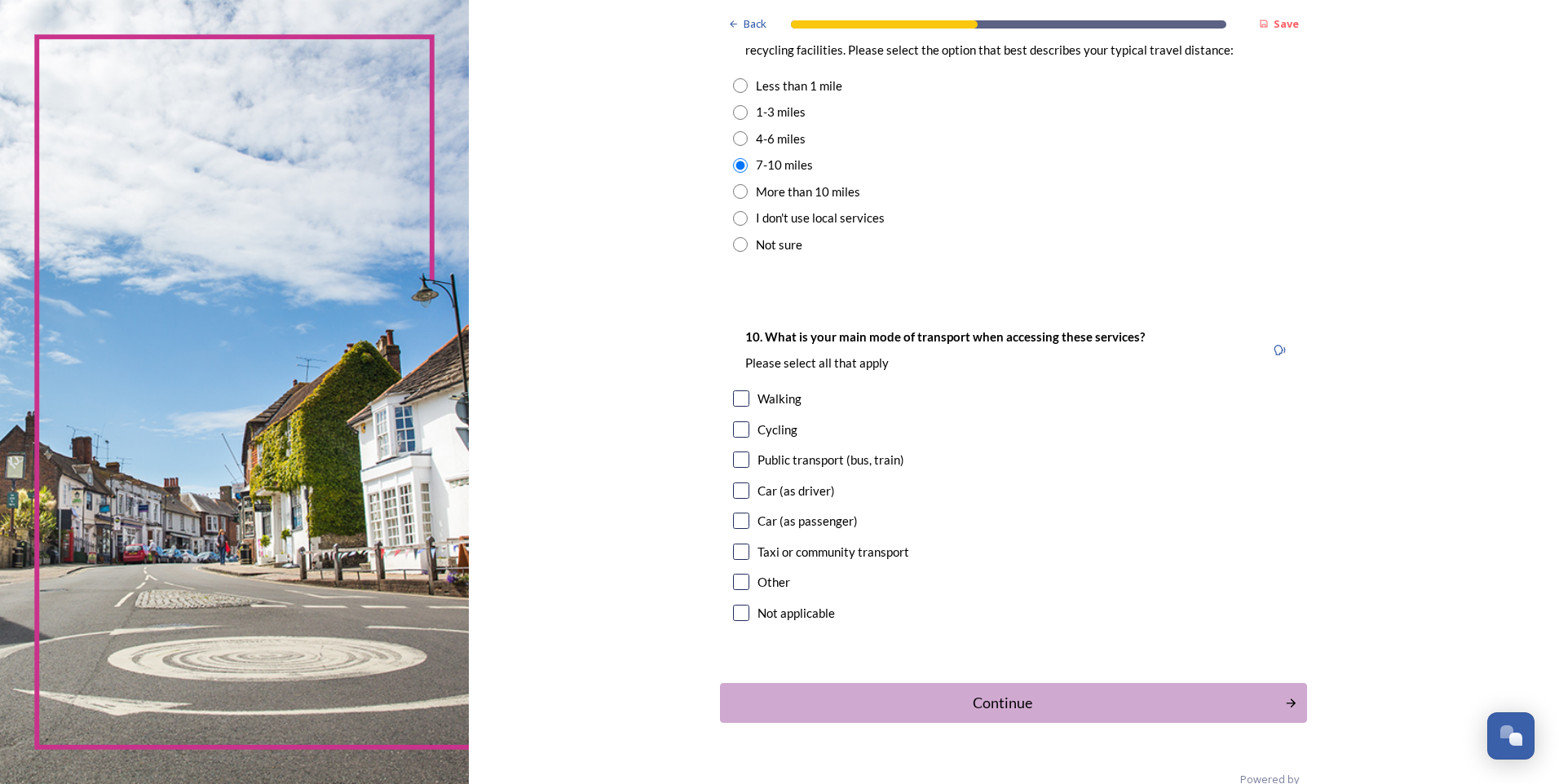
click at [740, 487] on input "checkbox" at bounding box center [741, 491] width 16 height 16
checkbox input "true"
click at [1089, 703] on div "Continue" at bounding box center [1002, 703] width 552 height 22
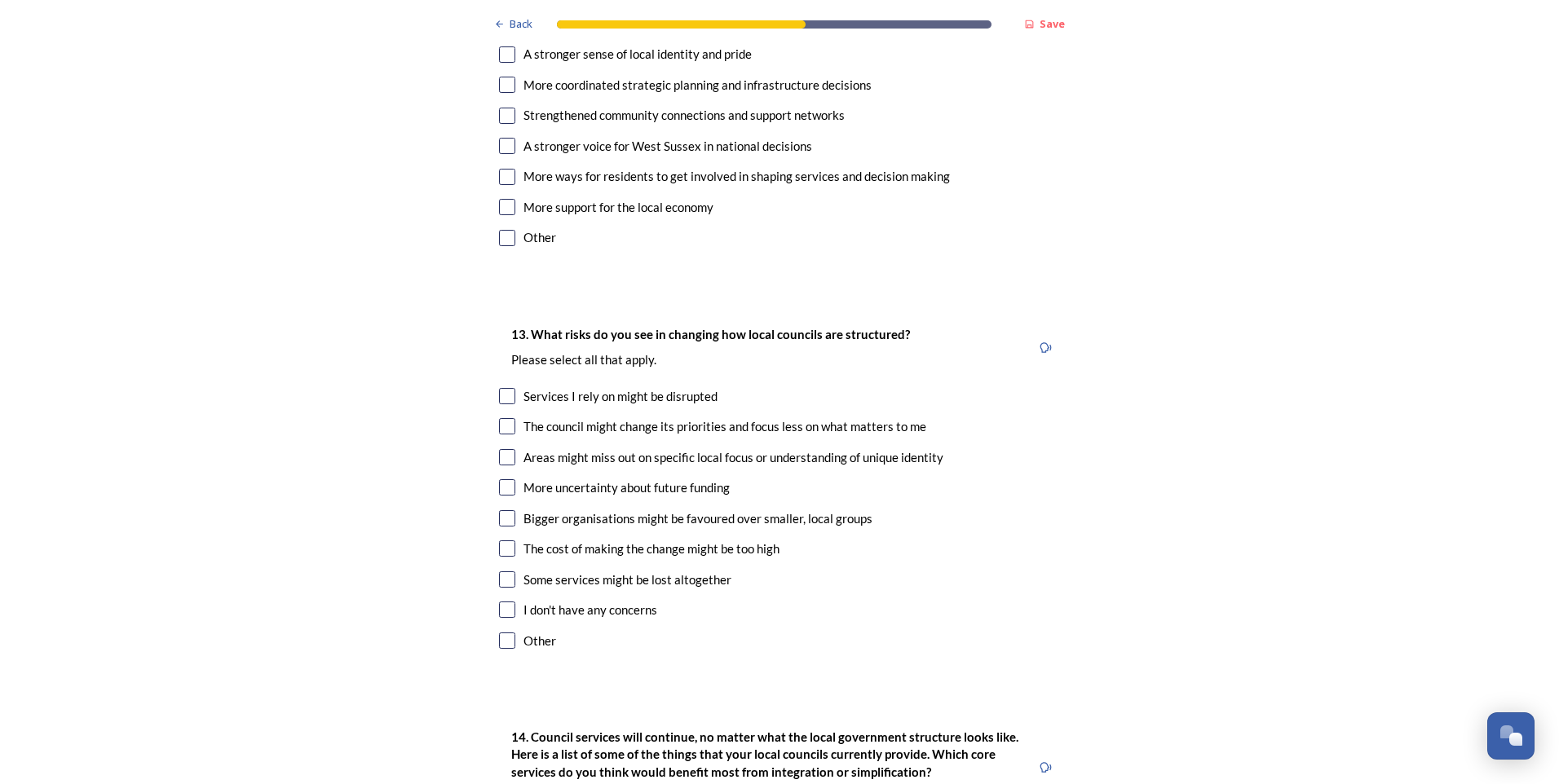
scroll to position [1909, 0]
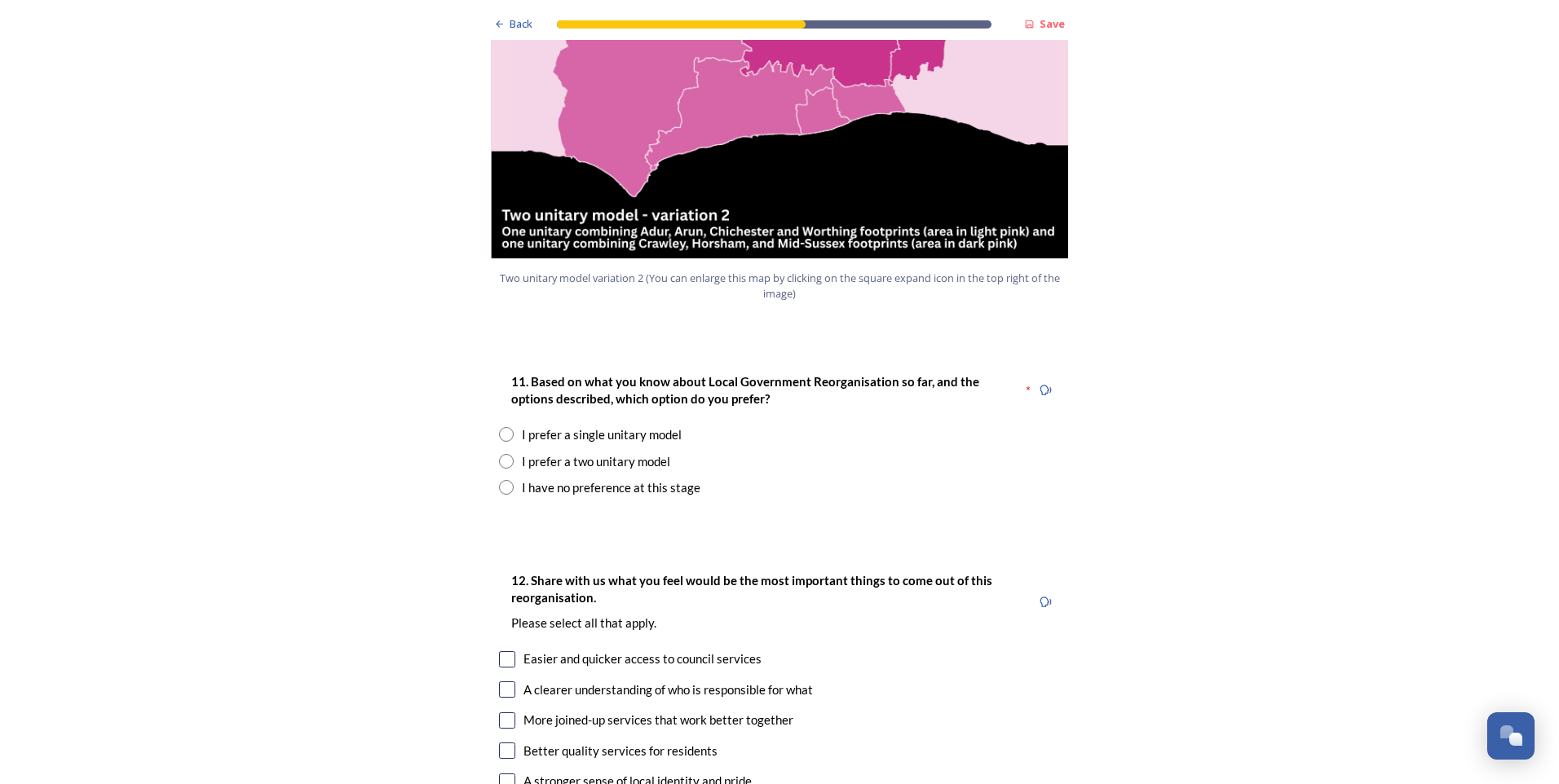
click at [636, 452] on div "I prefer a two unitary model" at bounding box center [596, 461] width 148 height 19
radio input "true"
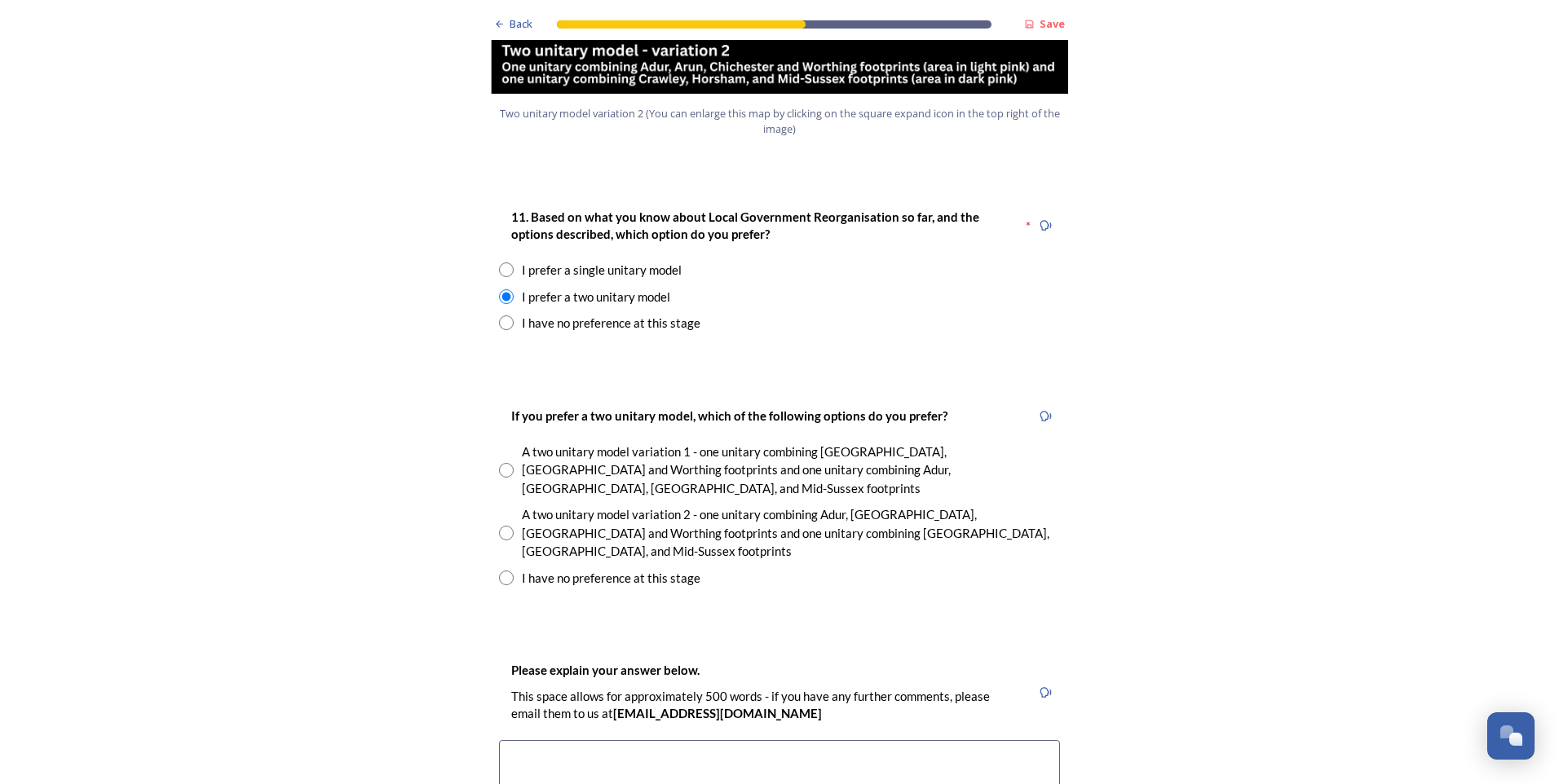
scroll to position [2086, 0]
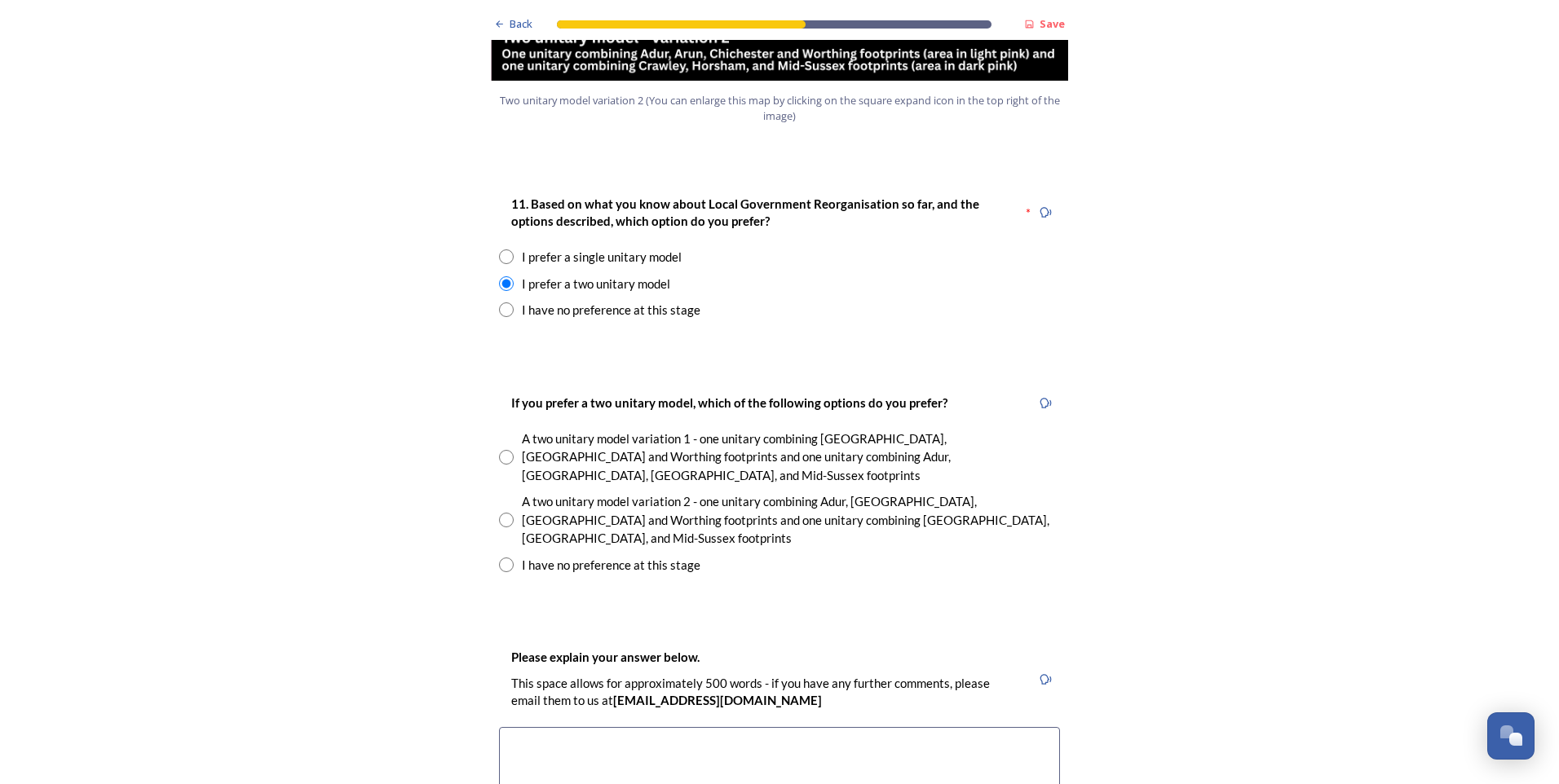
click at [853, 493] on div "A two unitary model variation 2 - one unitary combining Adur, [GEOGRAPHIC_DATA]…" at bounding box center [791, 520] width 538 height 55
radio input "true"
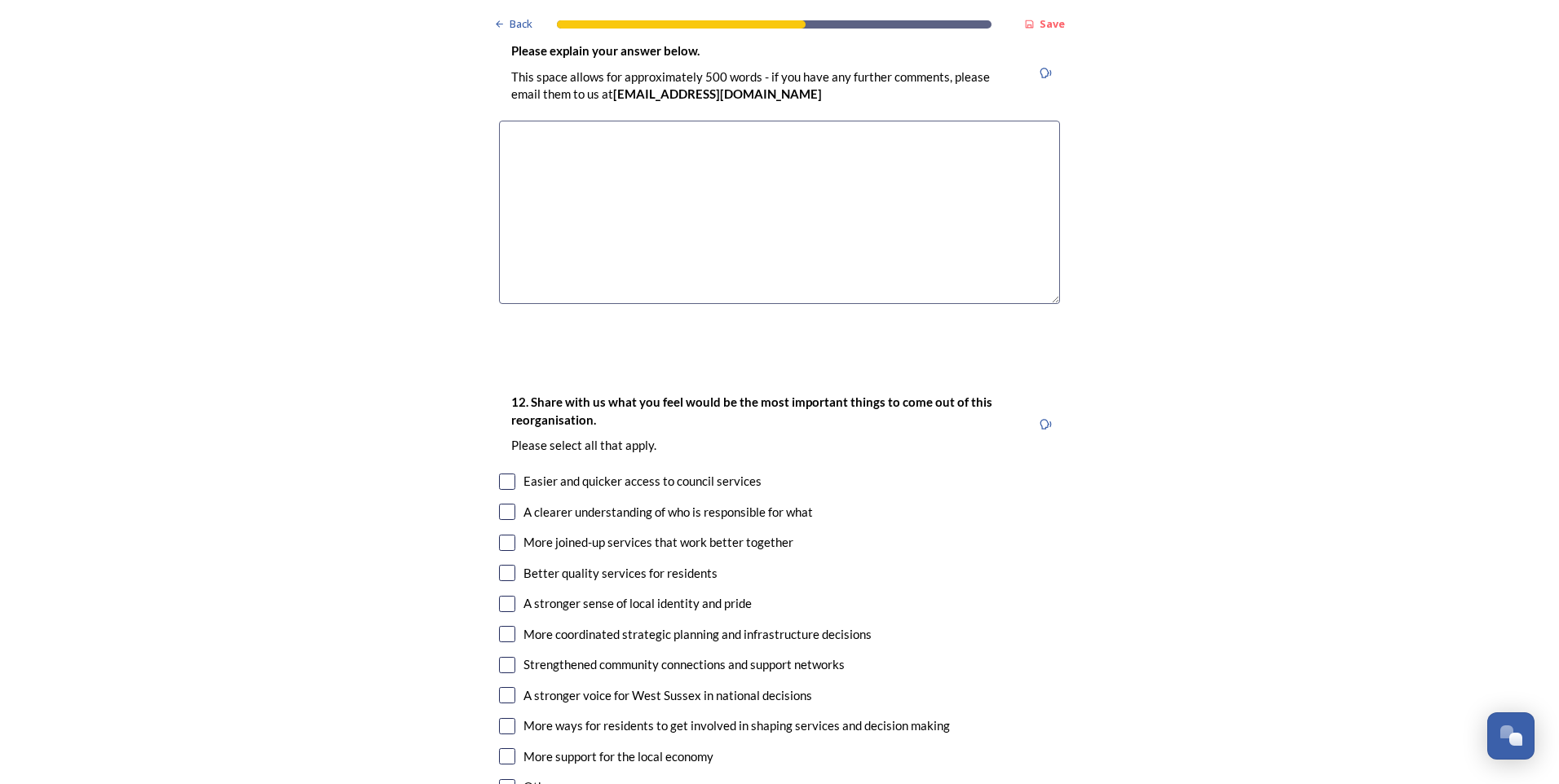
scroll to position [2803, 0]
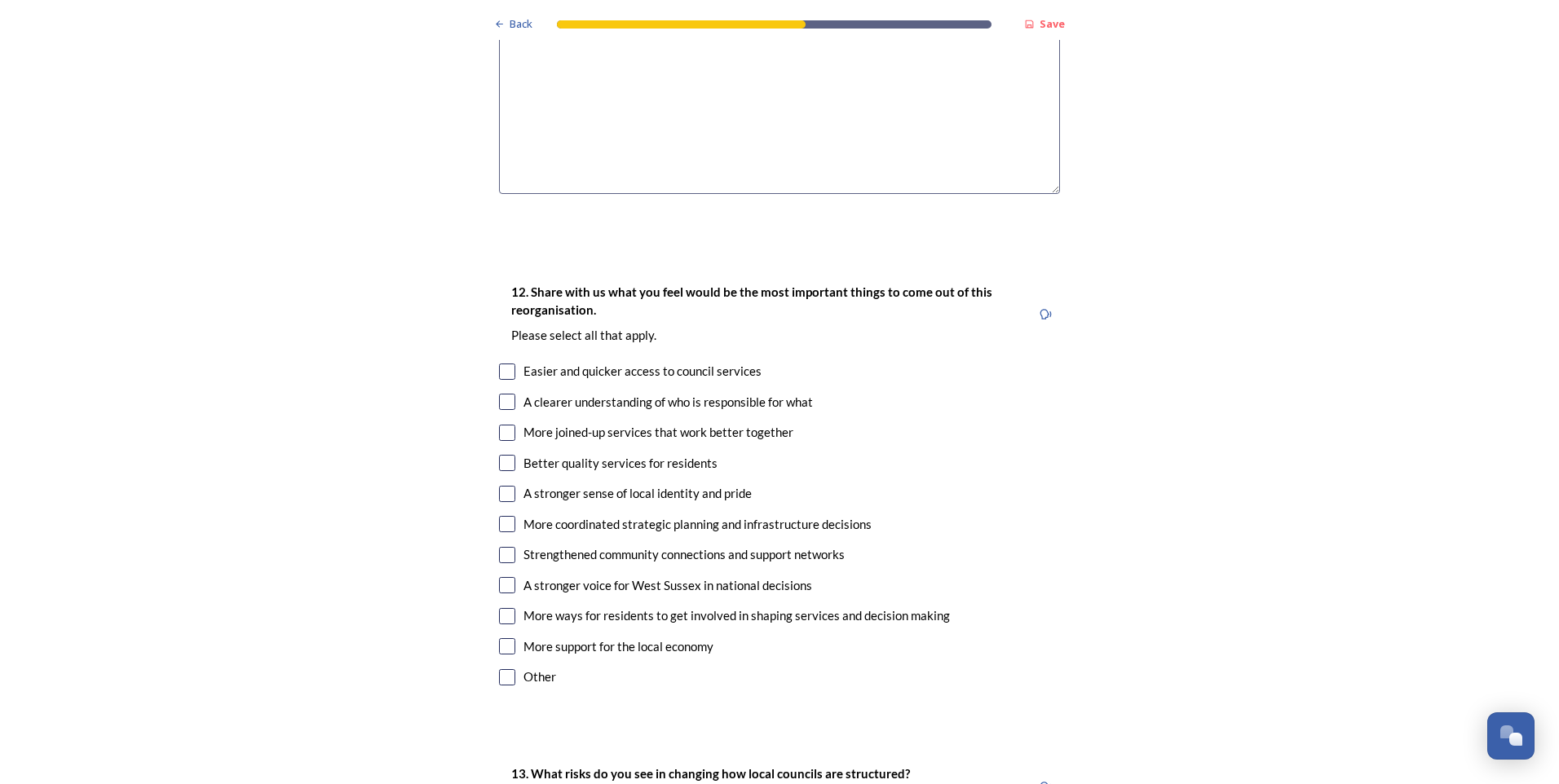
click at [499, 425] on input "checkbox" at bounding box center [507, 433] width 16 height 16
checkbox input "true"
click at [500, 455] on input "checkbox" at bounding box center [507, 463] width 16 height 16
checkbox input "true"
click at [506, 485] on input "checkbox" at bounding box center [507, 493] width 16 height 16
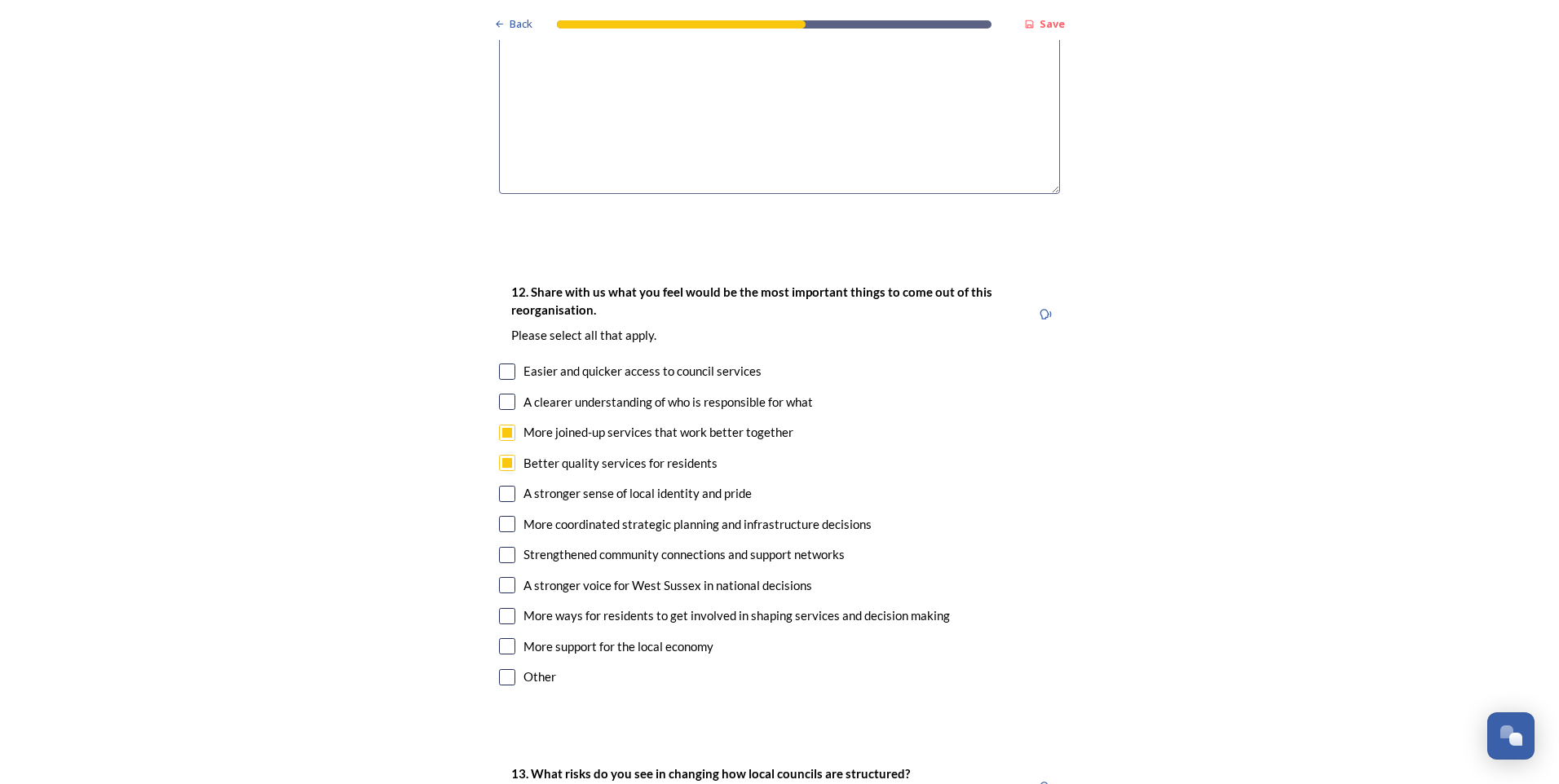
checkbox input "true"
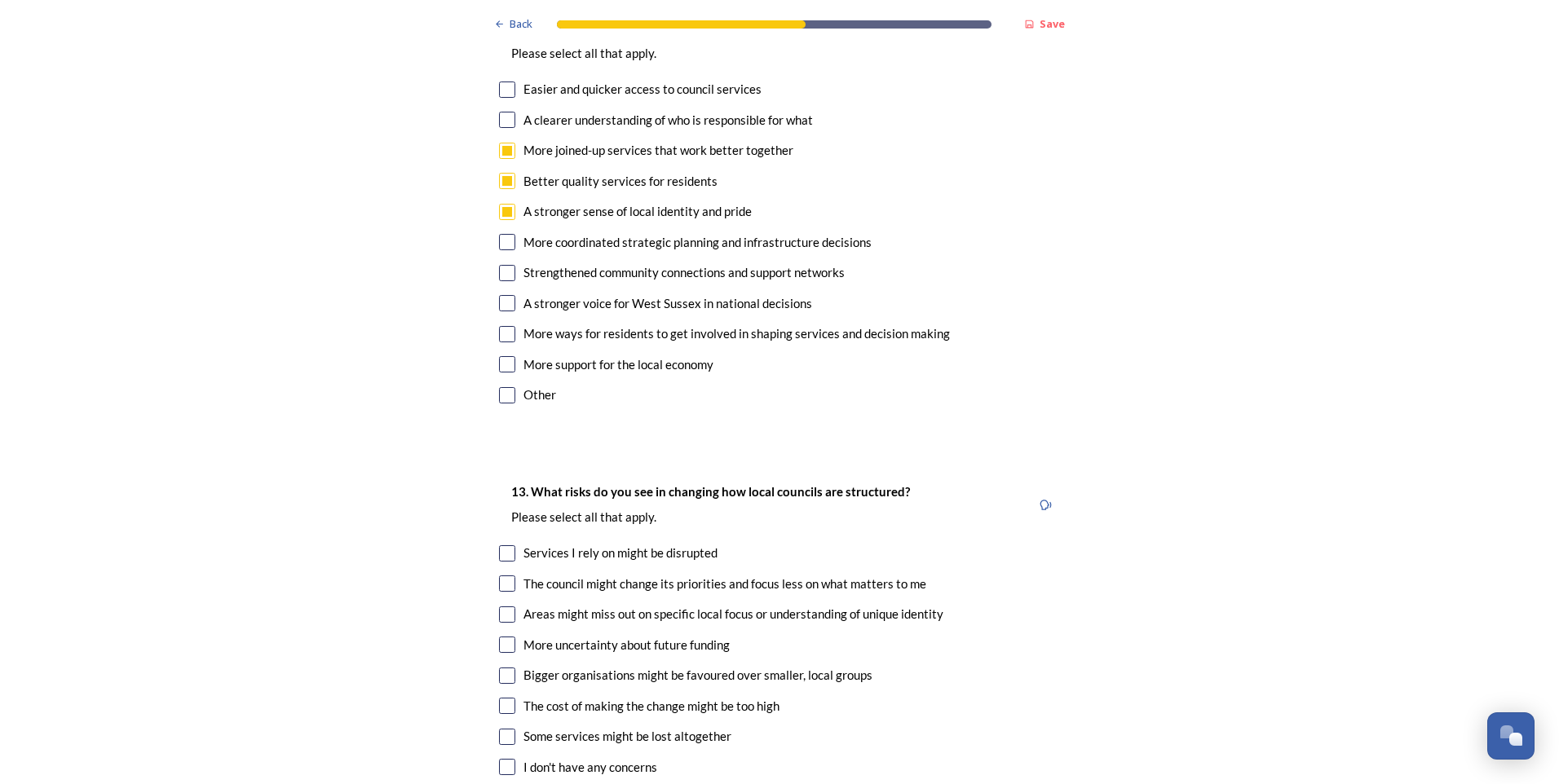
scroll to position [3170, 0]
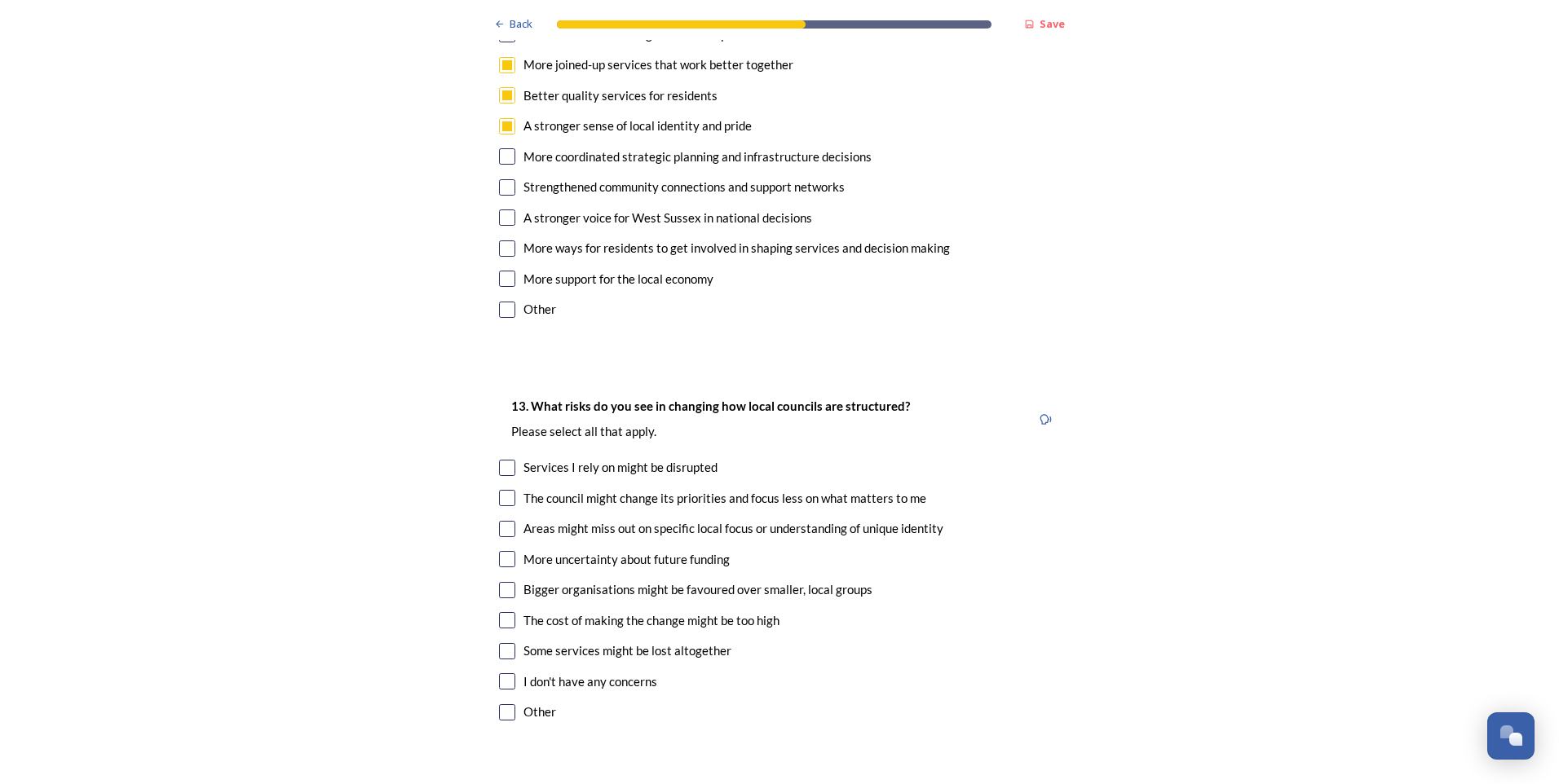
click at [645, 458] on div "Services I rely on might be disrupted" at bounding box center [620, 467] width 194 height 19
checkbox input "true"
click at [509, 489] on div "The council might change its priorities and focus less on what matters to me" at bounding box center [779, 498] width 561 height 19
checkbox input "true"
click at [503, 459] on input "checkbox" at bounding box center [507, 468] width 16 height 16
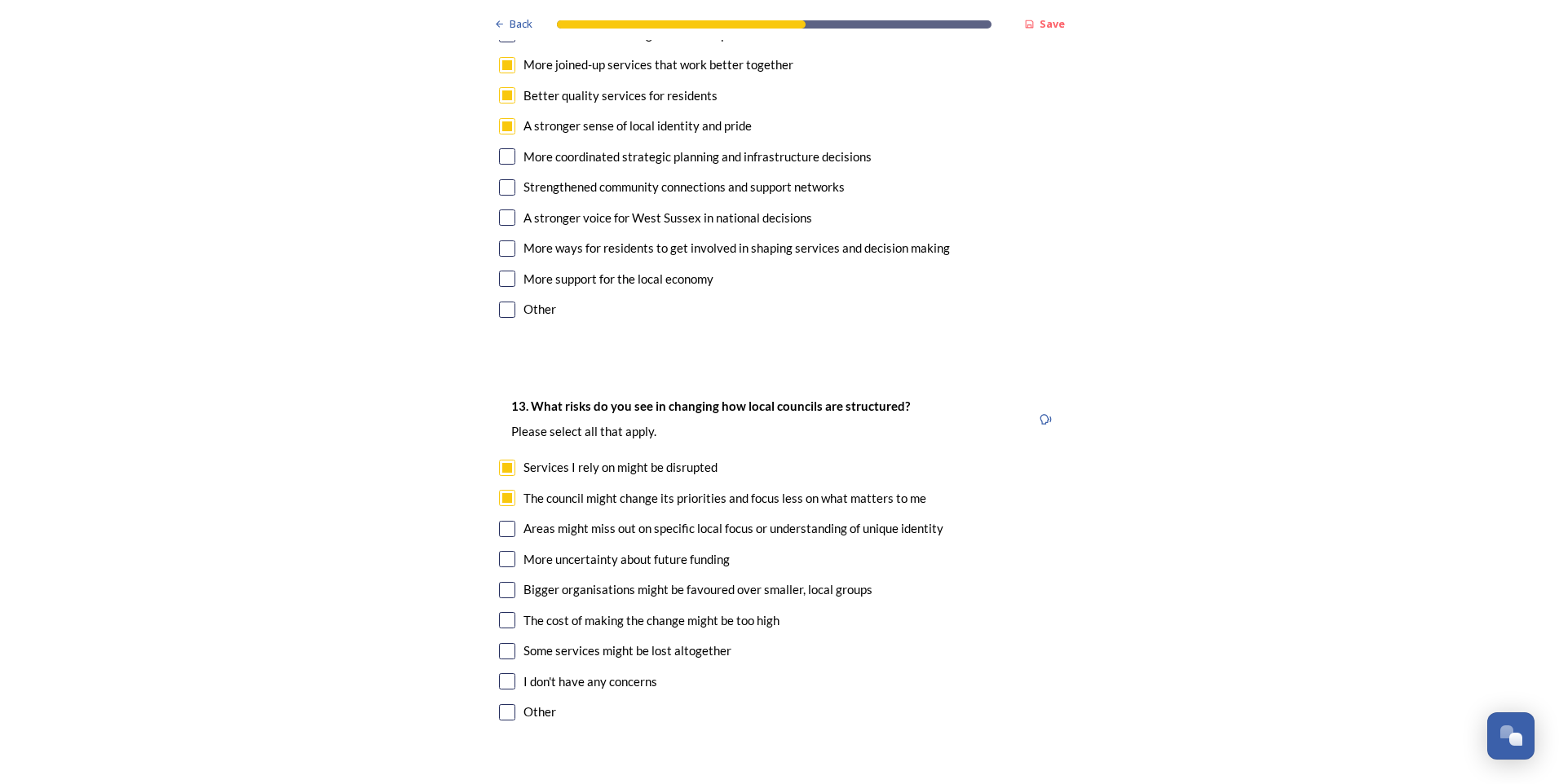
checkbox input "false"
click at [504, 521] on input "checkbox" at bounding box center [507, 529] width 16 height 16
checkbox input "true"
click at [501, 551] on input "checkbox" at bounding box center [507, 559] width 16 height 16
checkbox input "true"
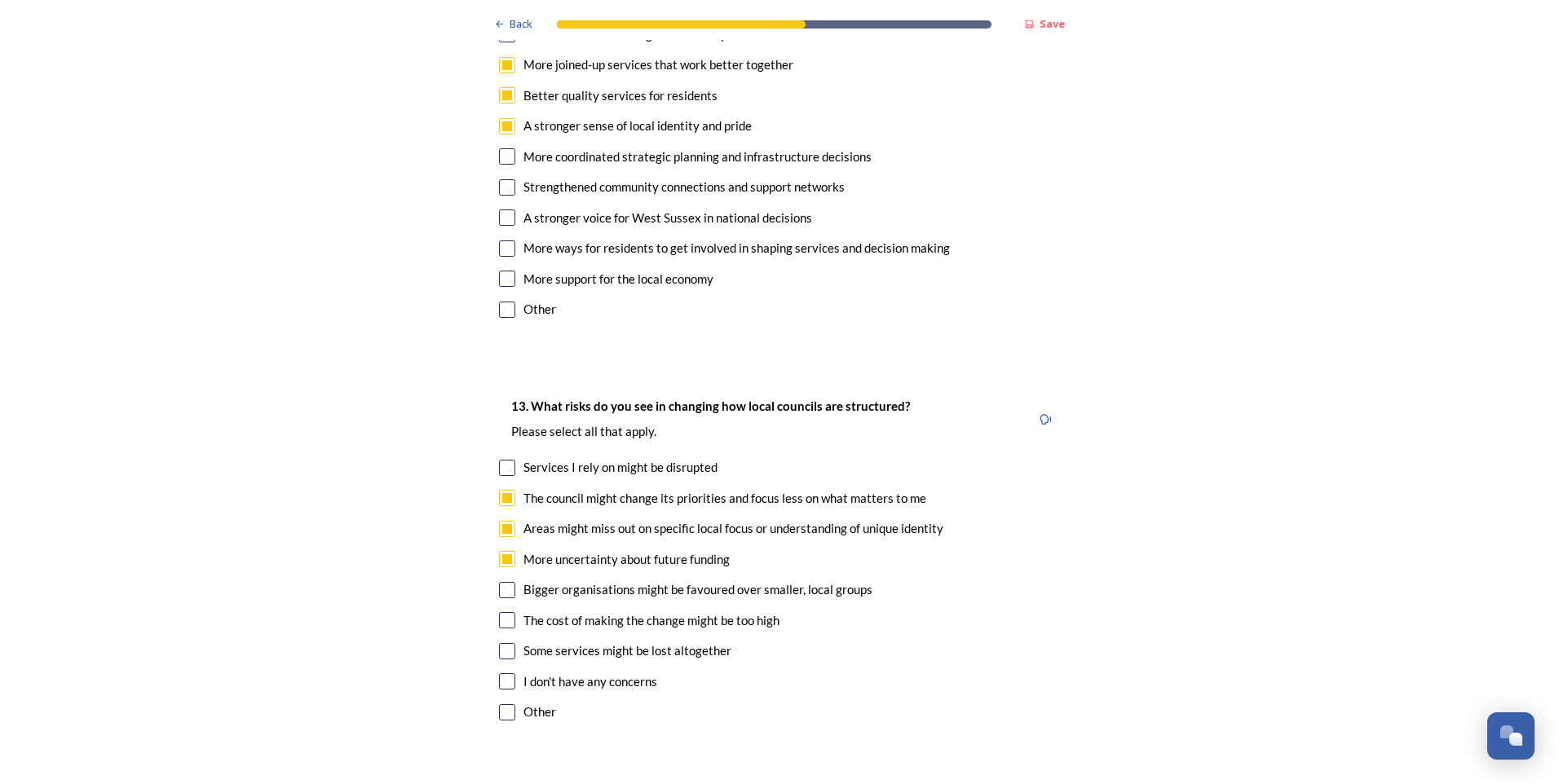
click at [505, 612] on input "checkbox" at bounding box center [507, 620] width 16 height 16
checkbox input "true"
click at [674, 641] on div "Some services might be lost altogether" at bounding box center [627, 650] width 208 height 19
checkbox input "true"
drag, startPoint x: 1546, startPoint y: 525, endPoint x: 1543, endPoint y: 586, distance: 61.1
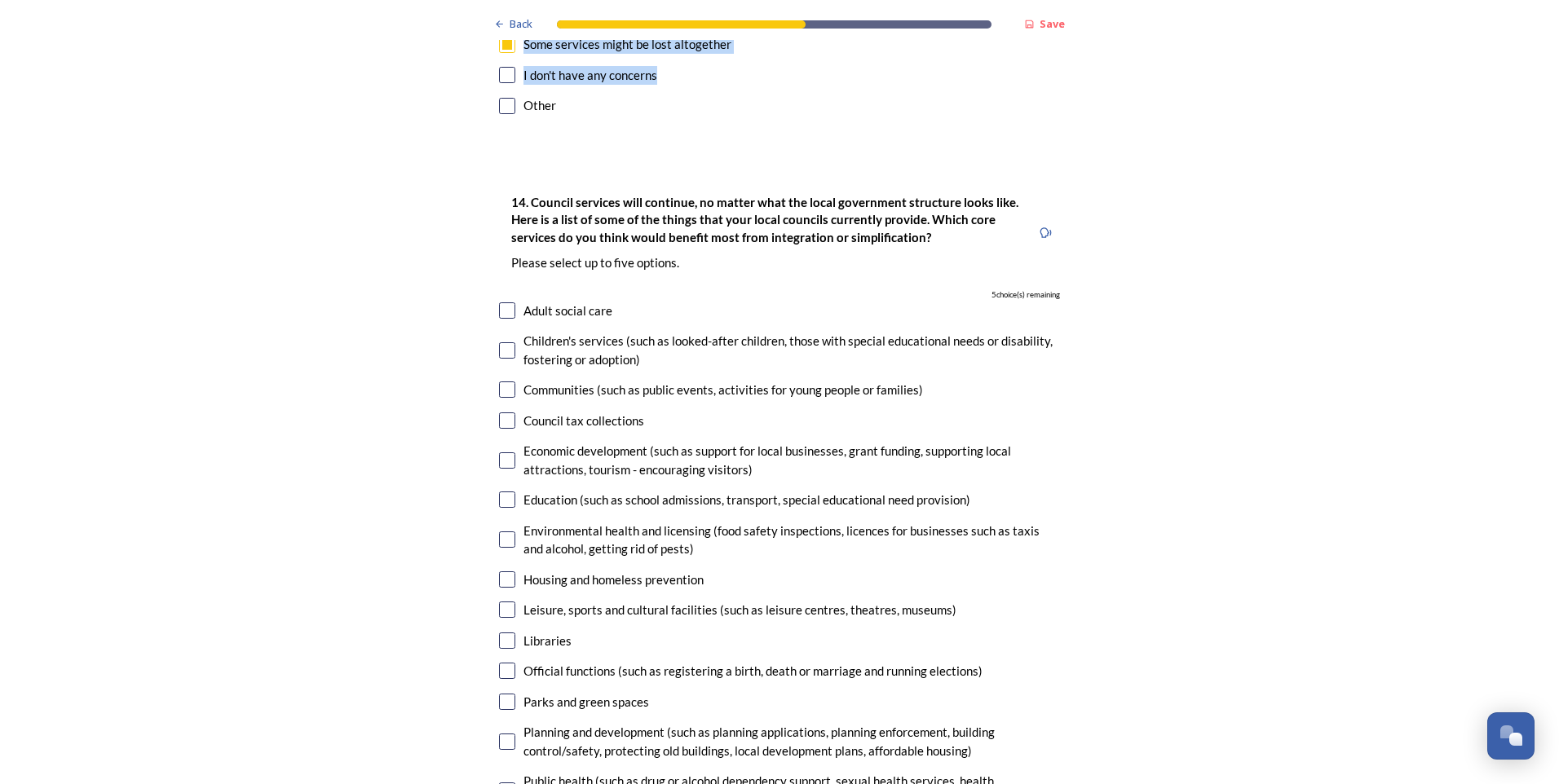
scroll to position [3782, 0]
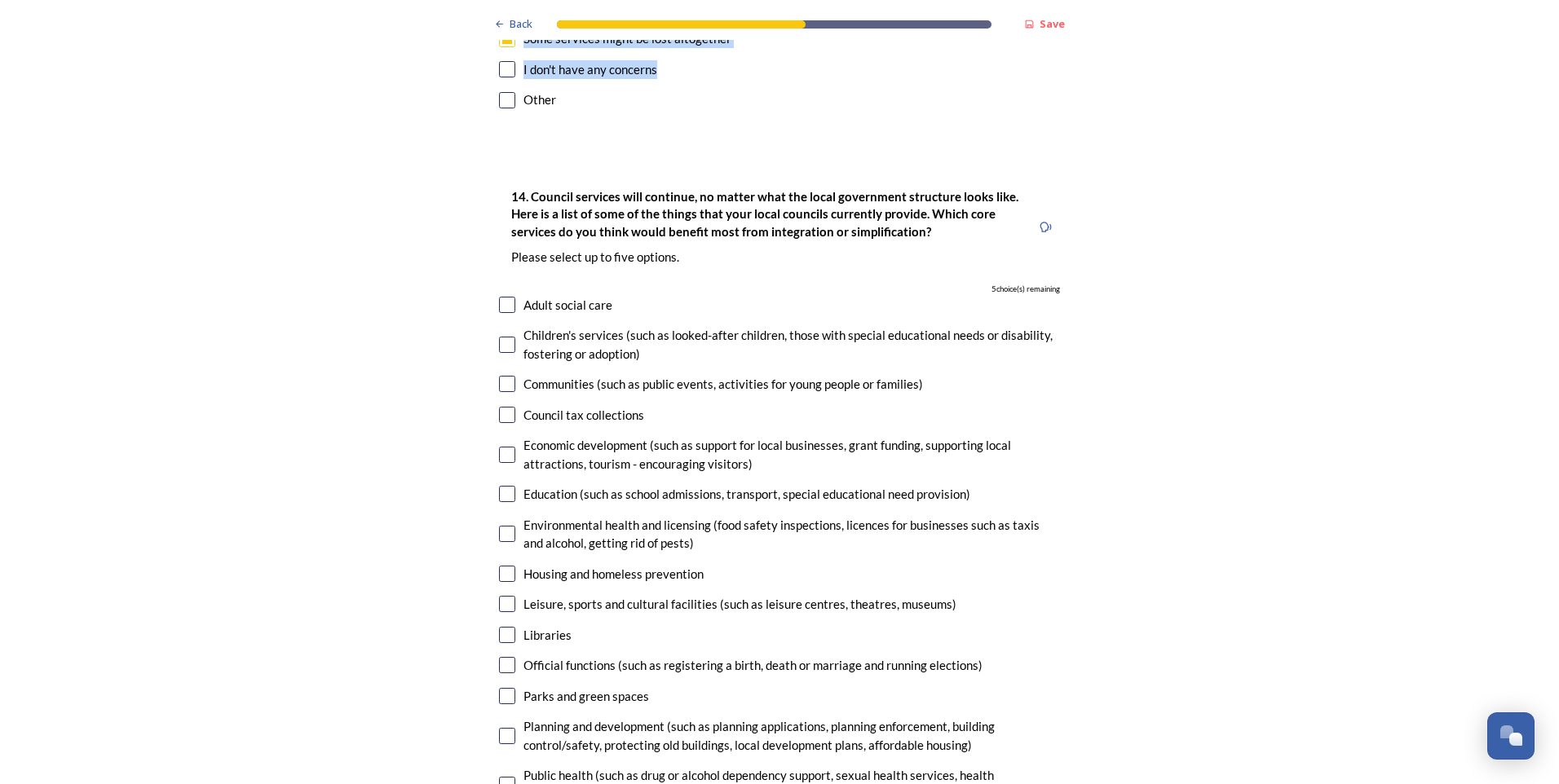
click at [501, 407] on input "checkbox" at bounding box center [507, 415] width 16 height 16
checkbox input "true"
click at [499, 447] on input "checkbox" at bounding box center [507, 455] width 16 height 16
checkbox input "true"
click at [501, 728] on input "checkbox" at bounding box center [507, 736] width 16 height 16
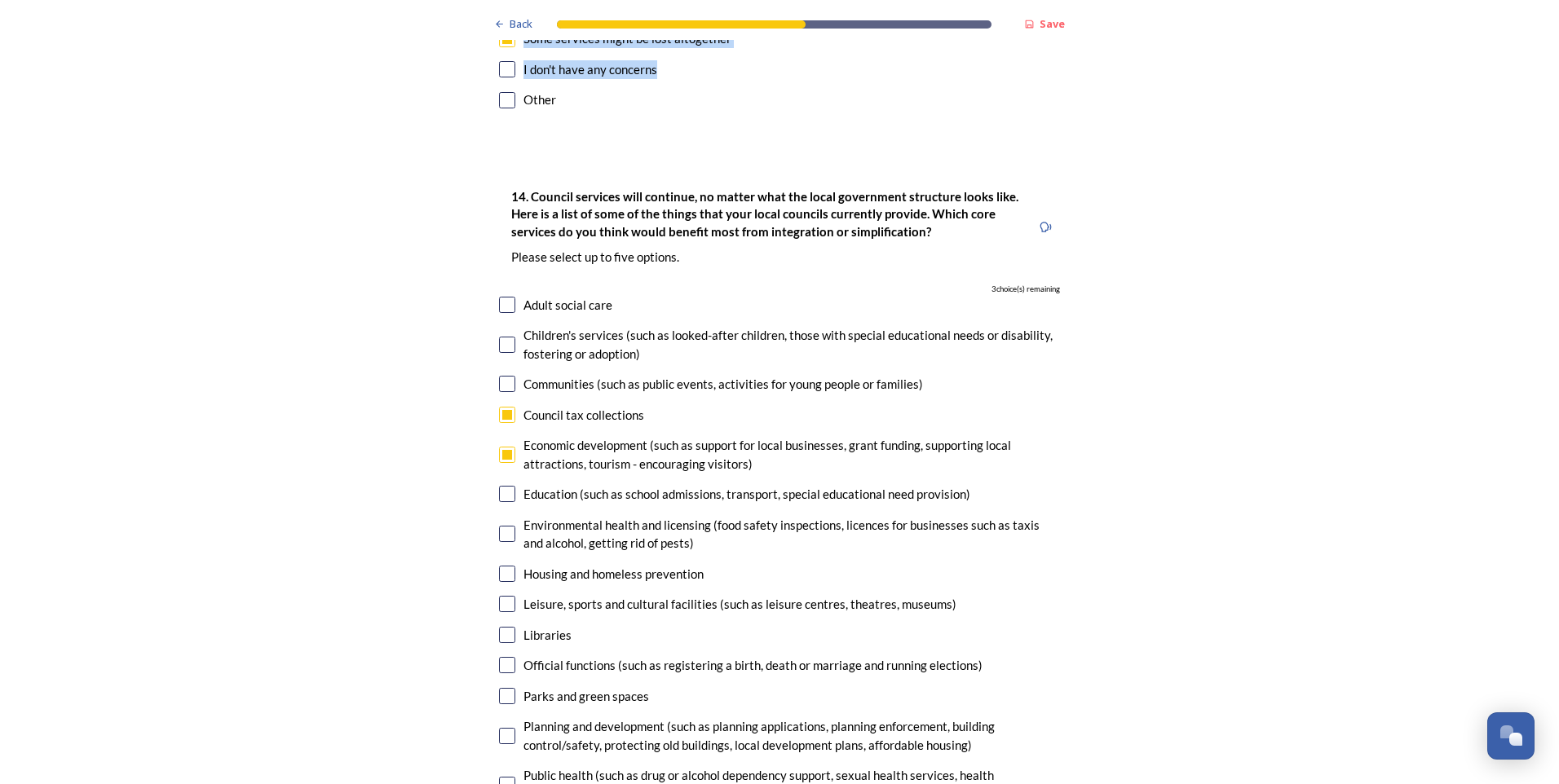
checkbox input "true"
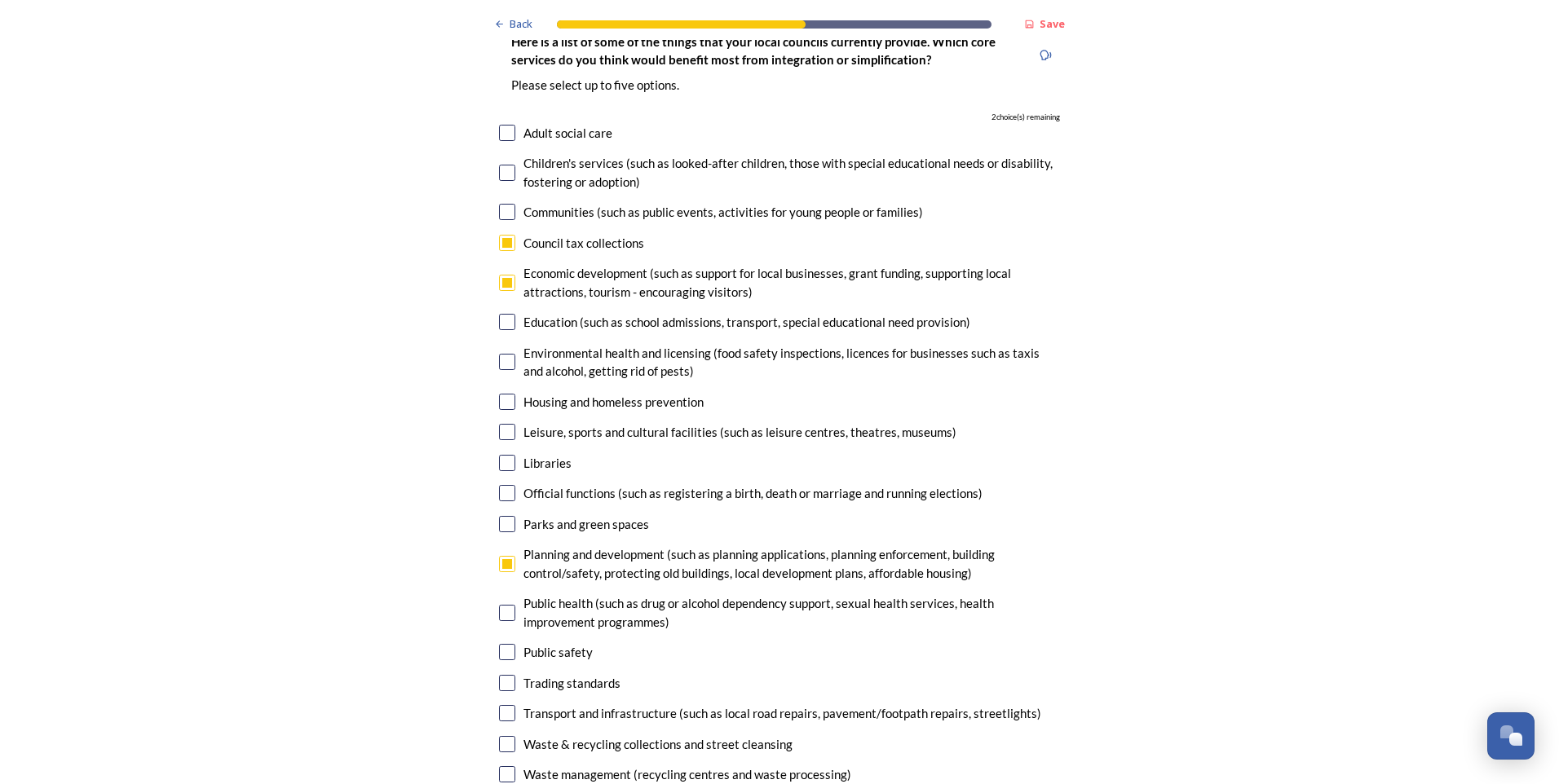
scroll to position [4069, 0]
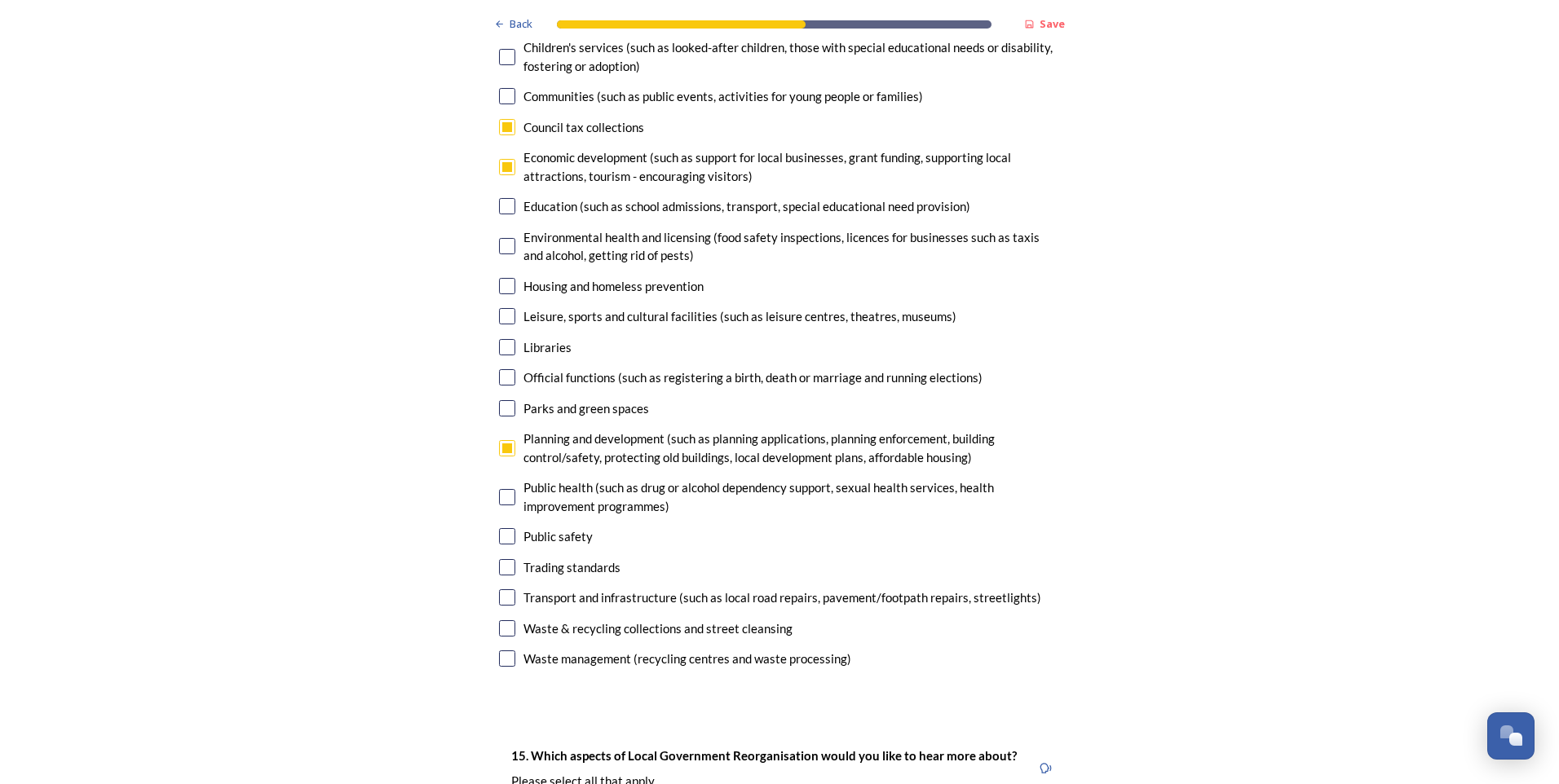
click at [504, 650] on input "checkbox" at bounding box center [507, 658] width 16 height 16
checkbox input "true"
click at [499, 620] on input "checkbox" at bounding box center [507, 628] width 16 height 16
checkbox input "true"
click at [504, 650] on input "checkbox" at bounding box center [507, 658] width 16 height 16
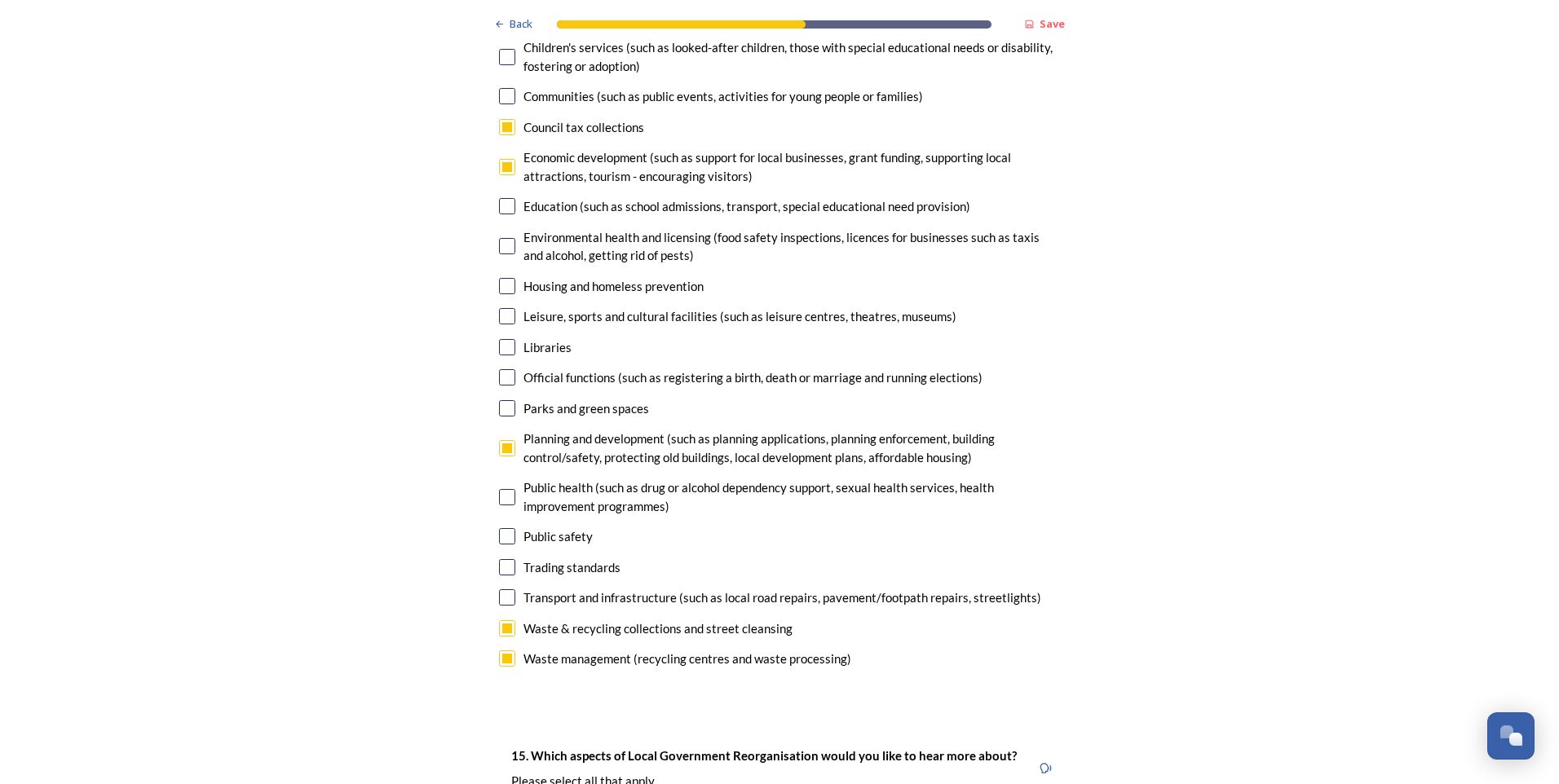
checkbox input "false"
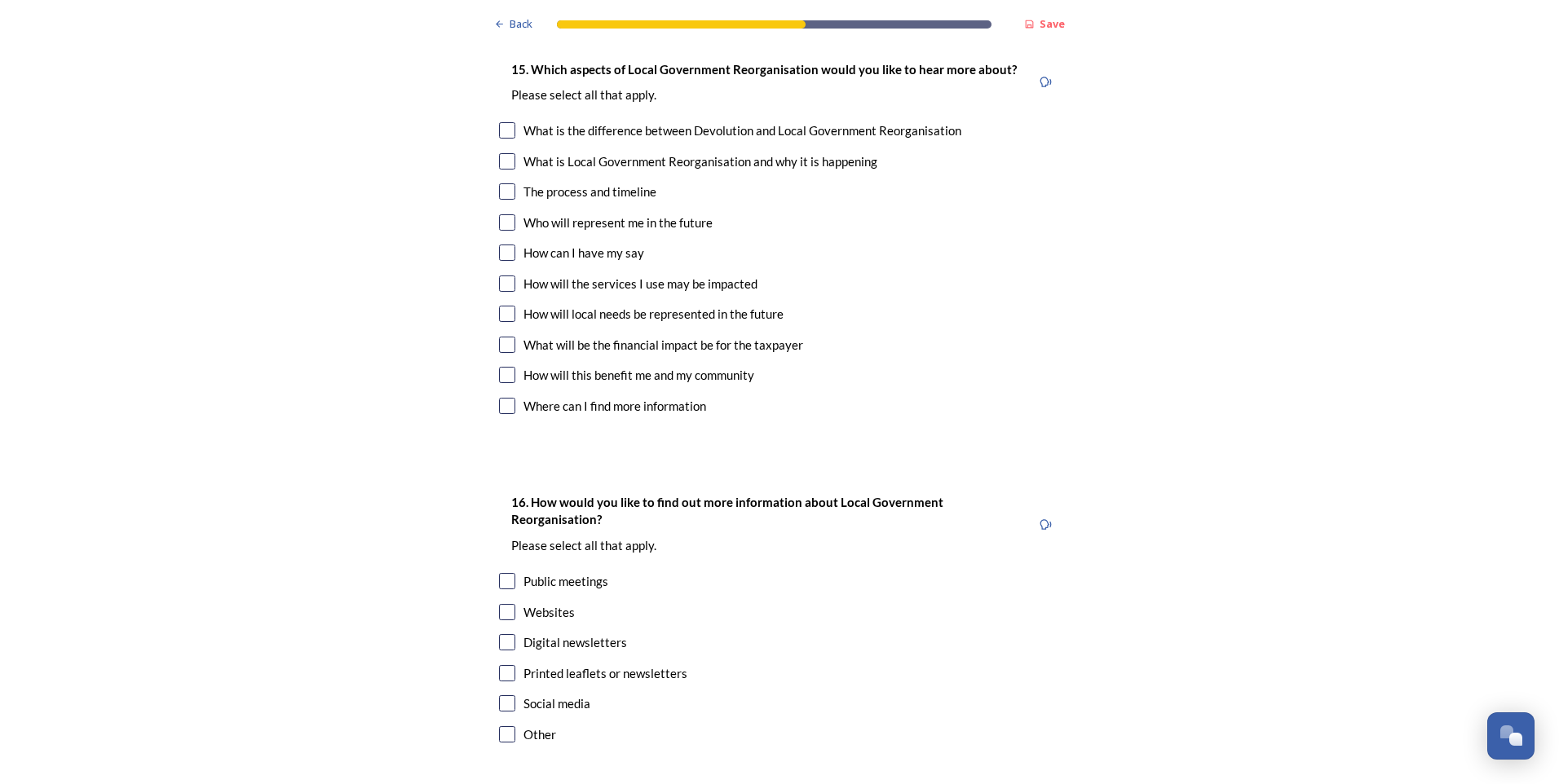
scroll to position [4826, 0]
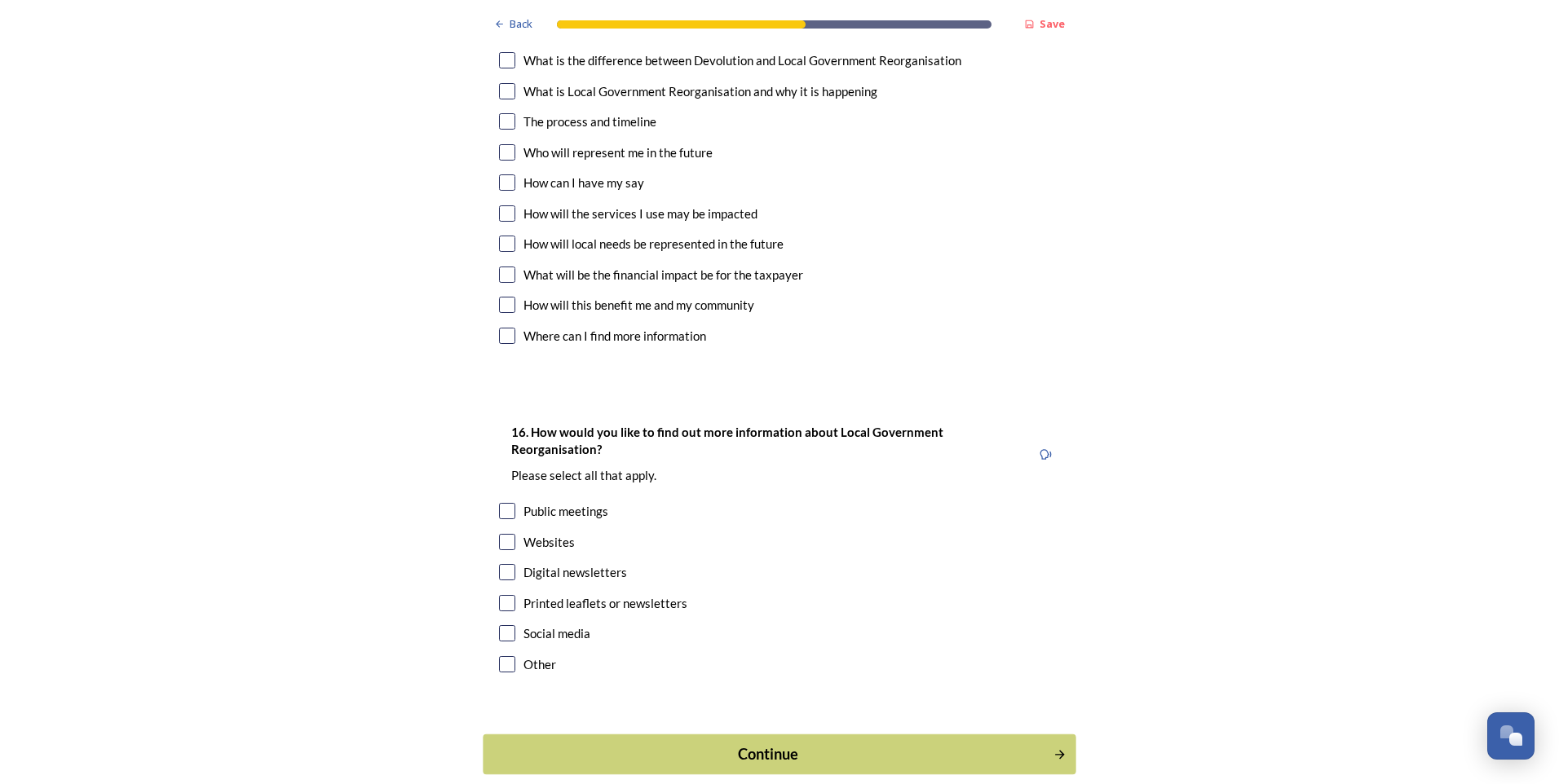
click at [745, 743] on div "Continue" at bounding box center [768, 754] width 552 height 22
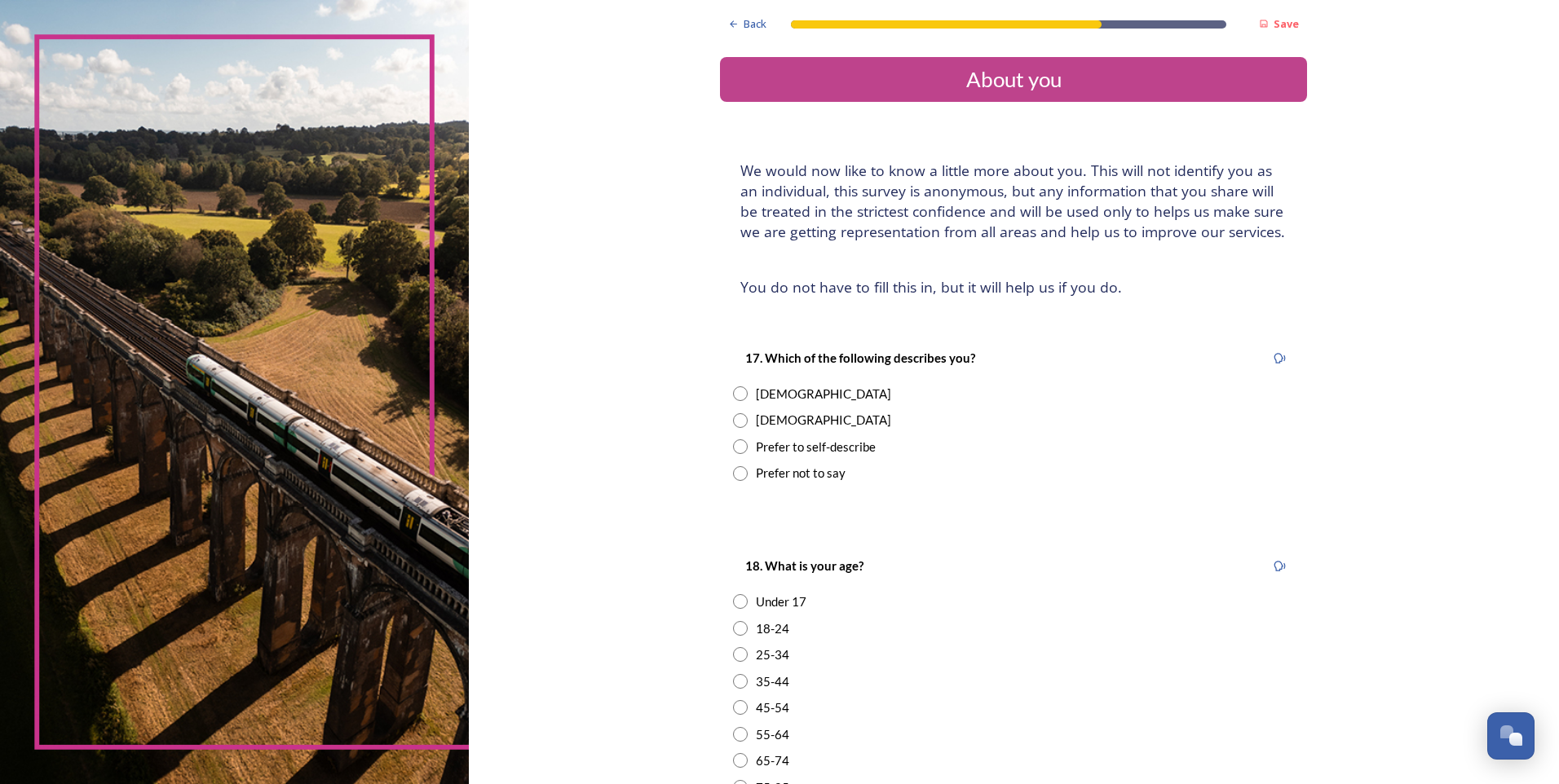
click at [733, 414] on input "radio" at bounding box center [741, 420] width 14 height 14
radio input "true"
click at [737, 707] on input "radio" at bounding box center [741, 707] width 14 height 14
radio input "true"
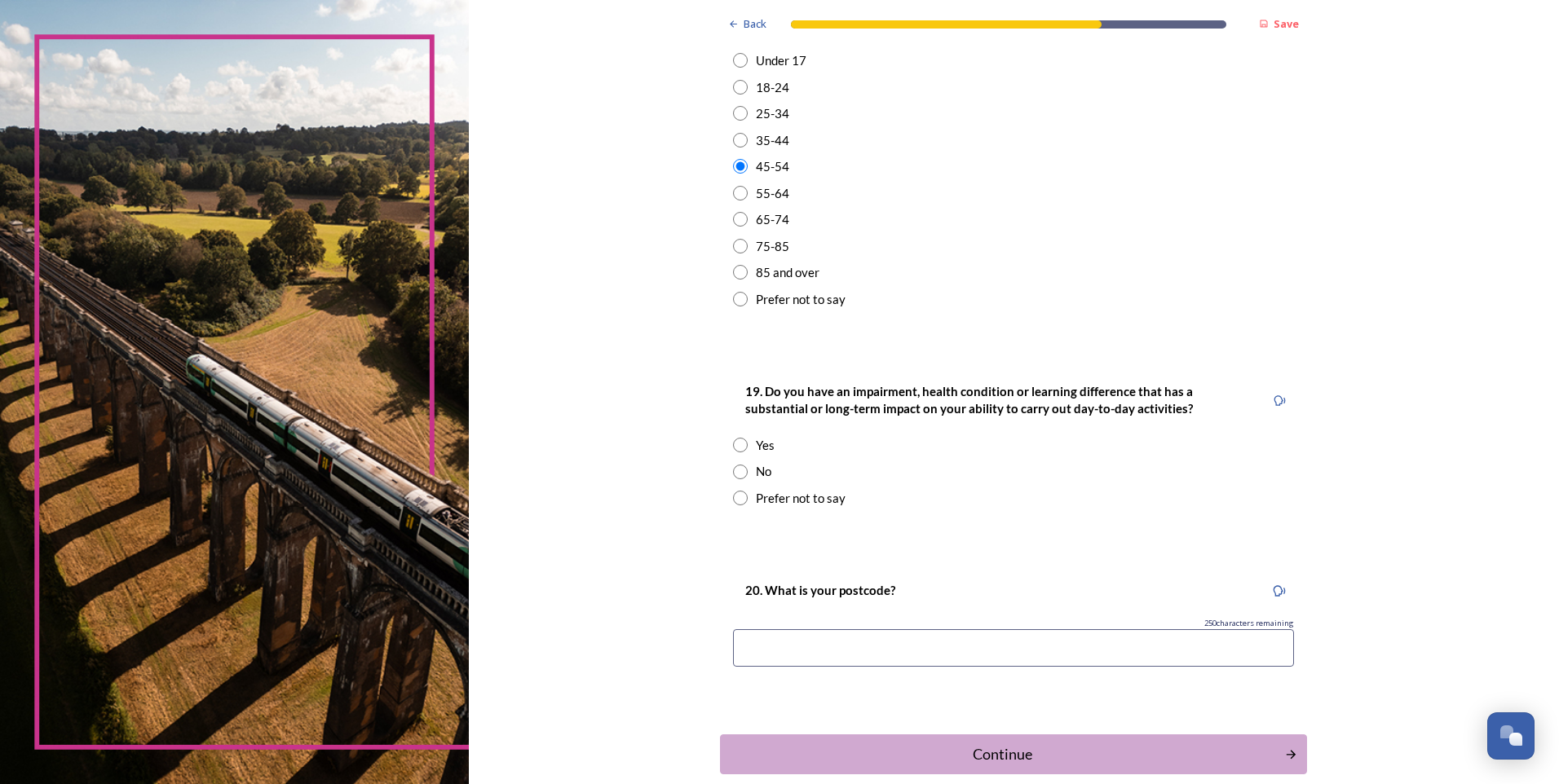
scroll to position [555, 0]
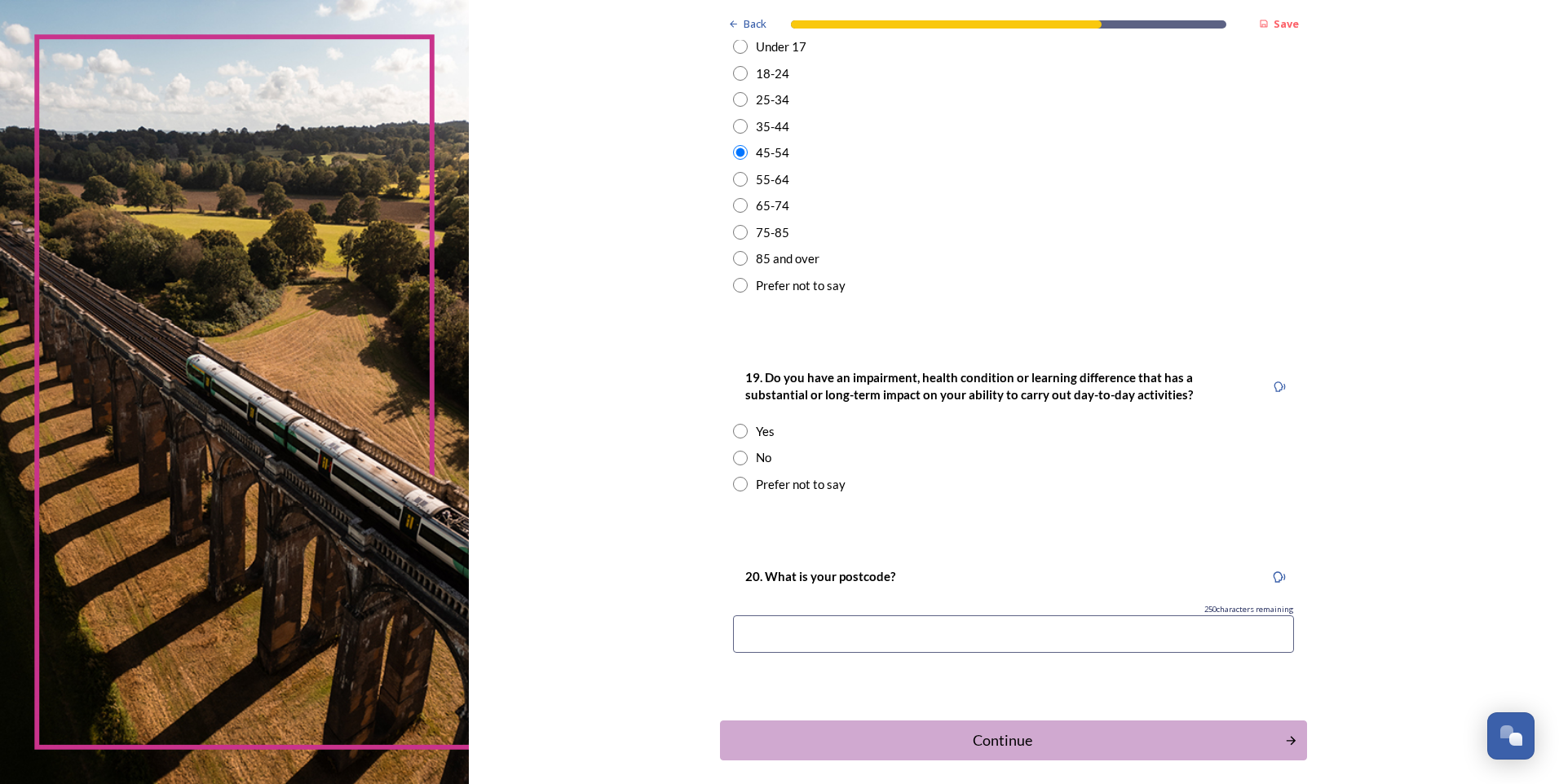
click at [737, 456] on input "radio" at bounding box center [741, 458] width 14 height 14
radio input "true"
click at [777, 639] on input at bounding box center [1013, 634] width 561 height 38
type input "bn14 4fd"
click at [942, 734] on div "Continue" at bounding box center [1002, 740] width 552 height 22
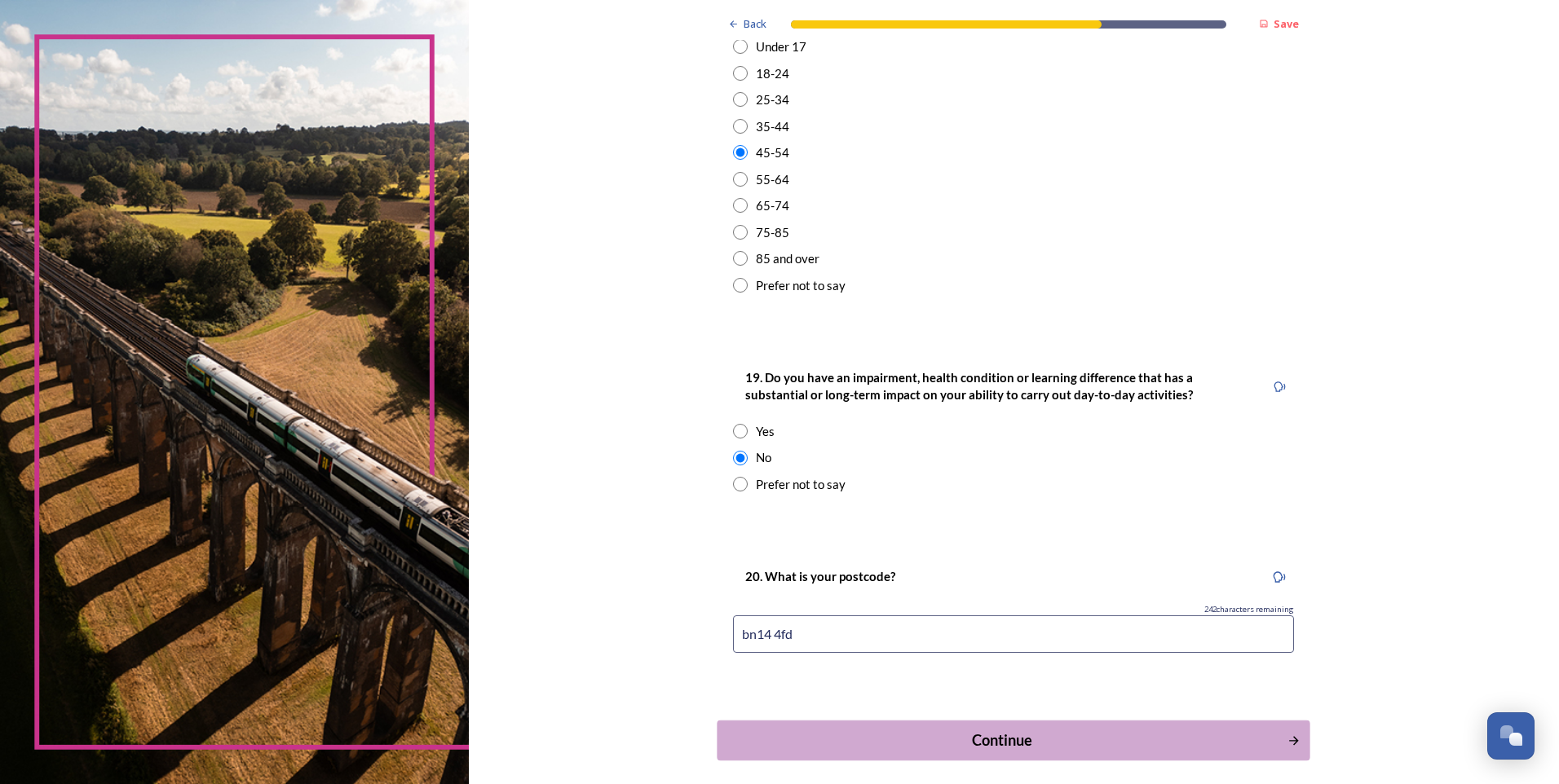
scroll to position [0, 0]
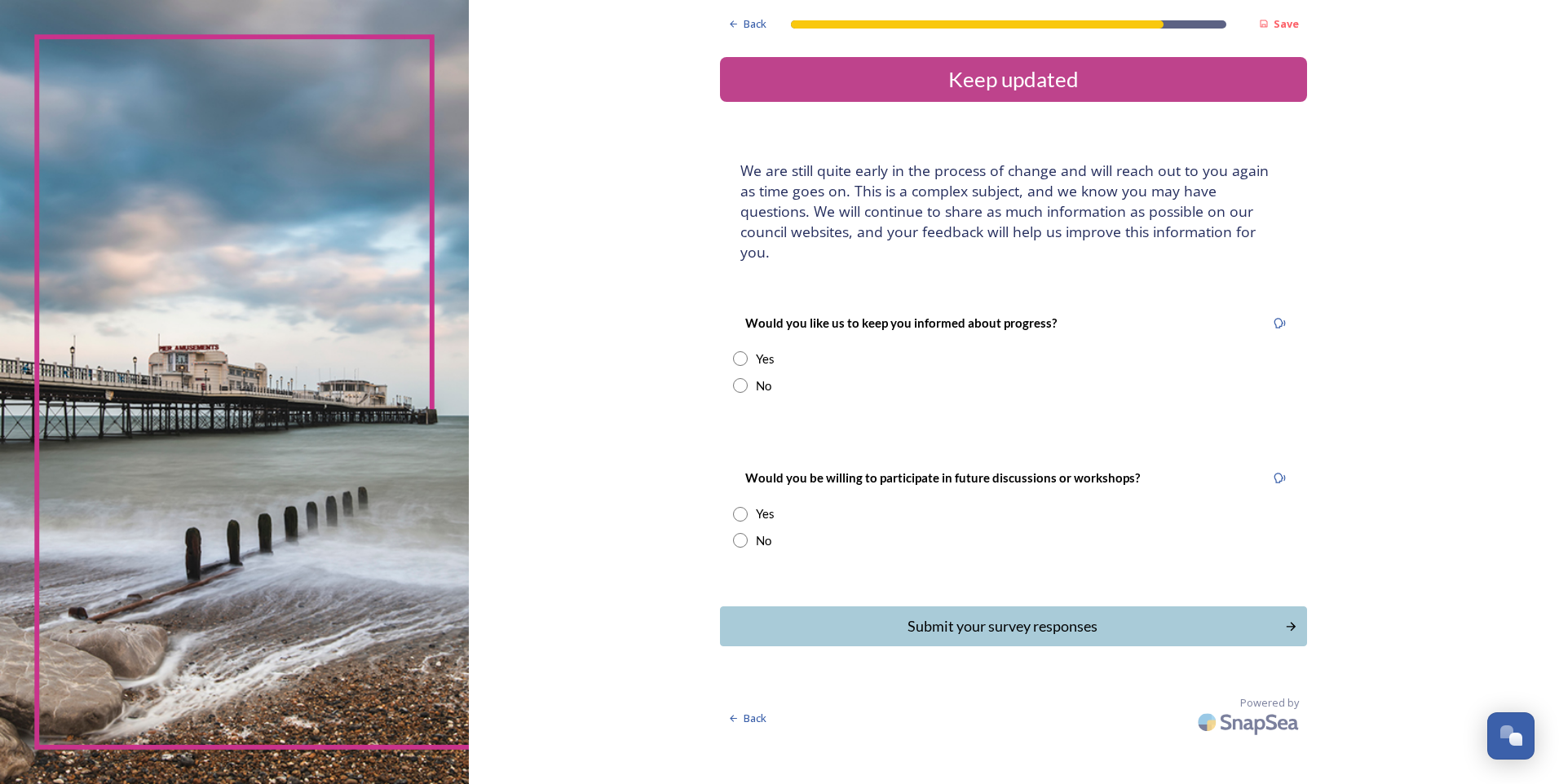
click at [750, 376] on div "No" at bounding box center [1013, 385] width 561 height 19
radio input "true"
drag, startPoint x: 739, startPoint y: 524, endPoint x: 745, endPoint y: 533, distance: 10.8
click at [739, 533] on input "radio" at bounding box center [741, 540] width 14 height 14
radio input "true"
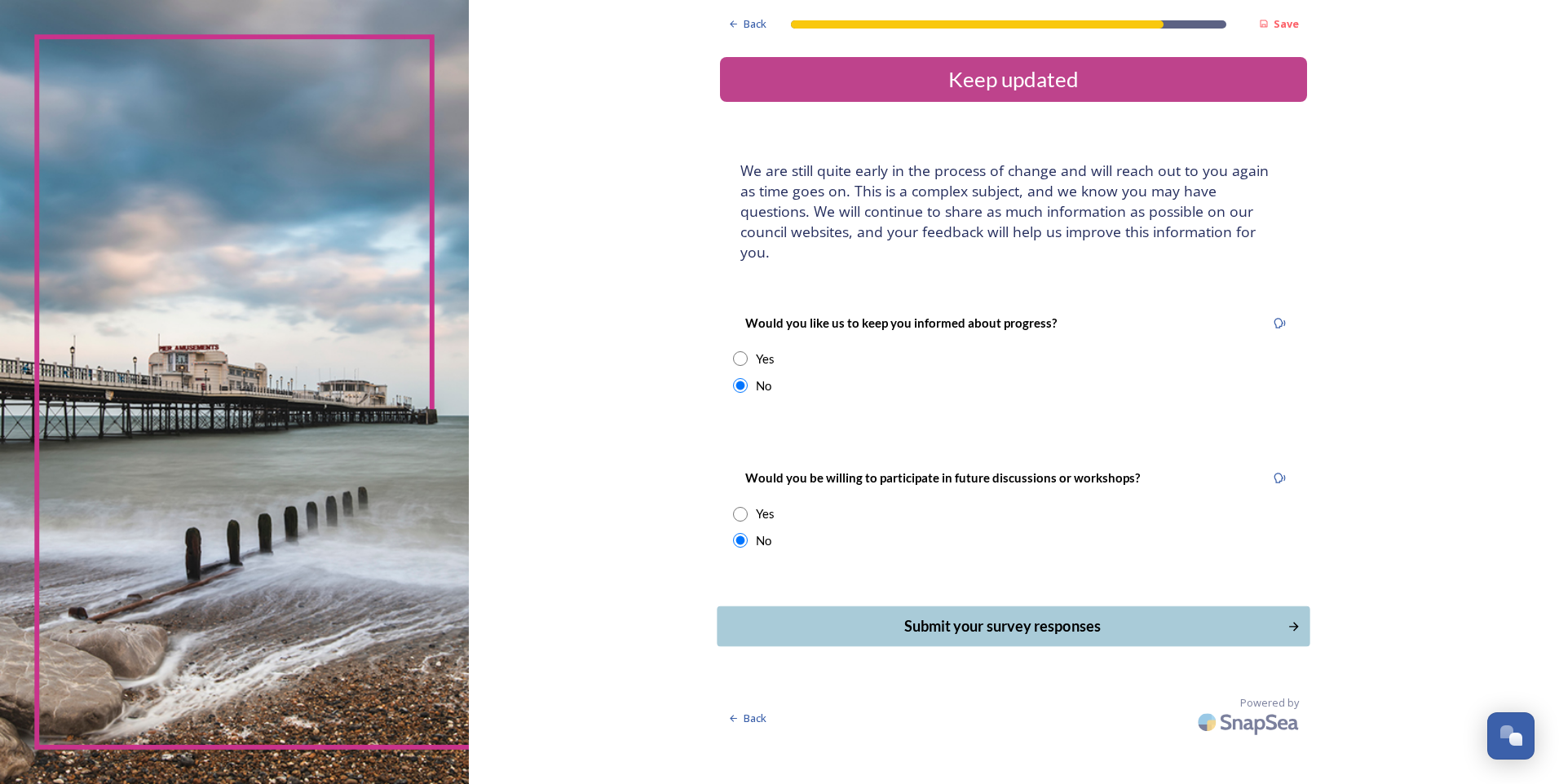
click at [884, 615] on div "Submit your survey responses" at bounding box center [1002, 626] width 552 height 22
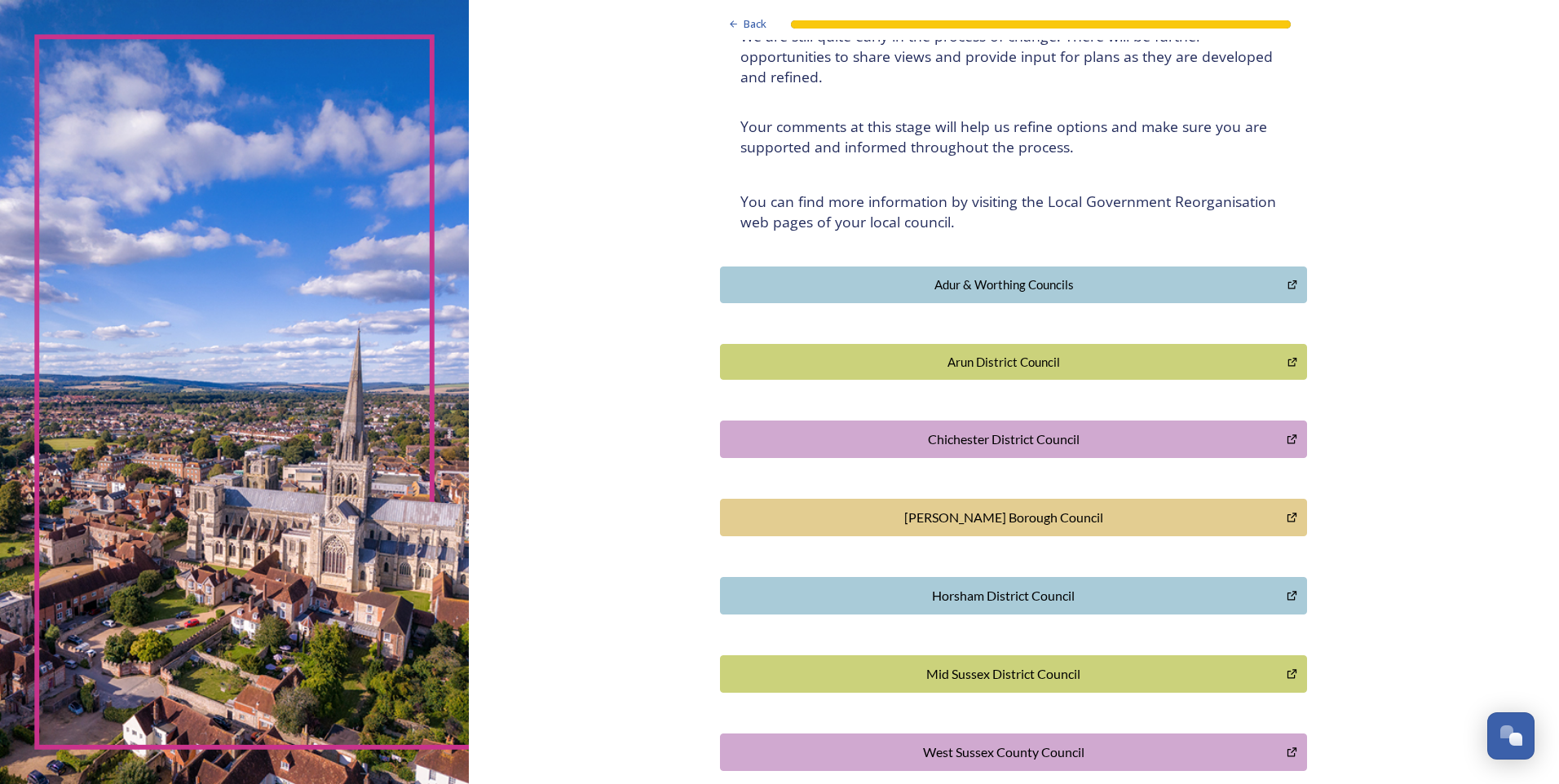
scroll to position [187, 0]
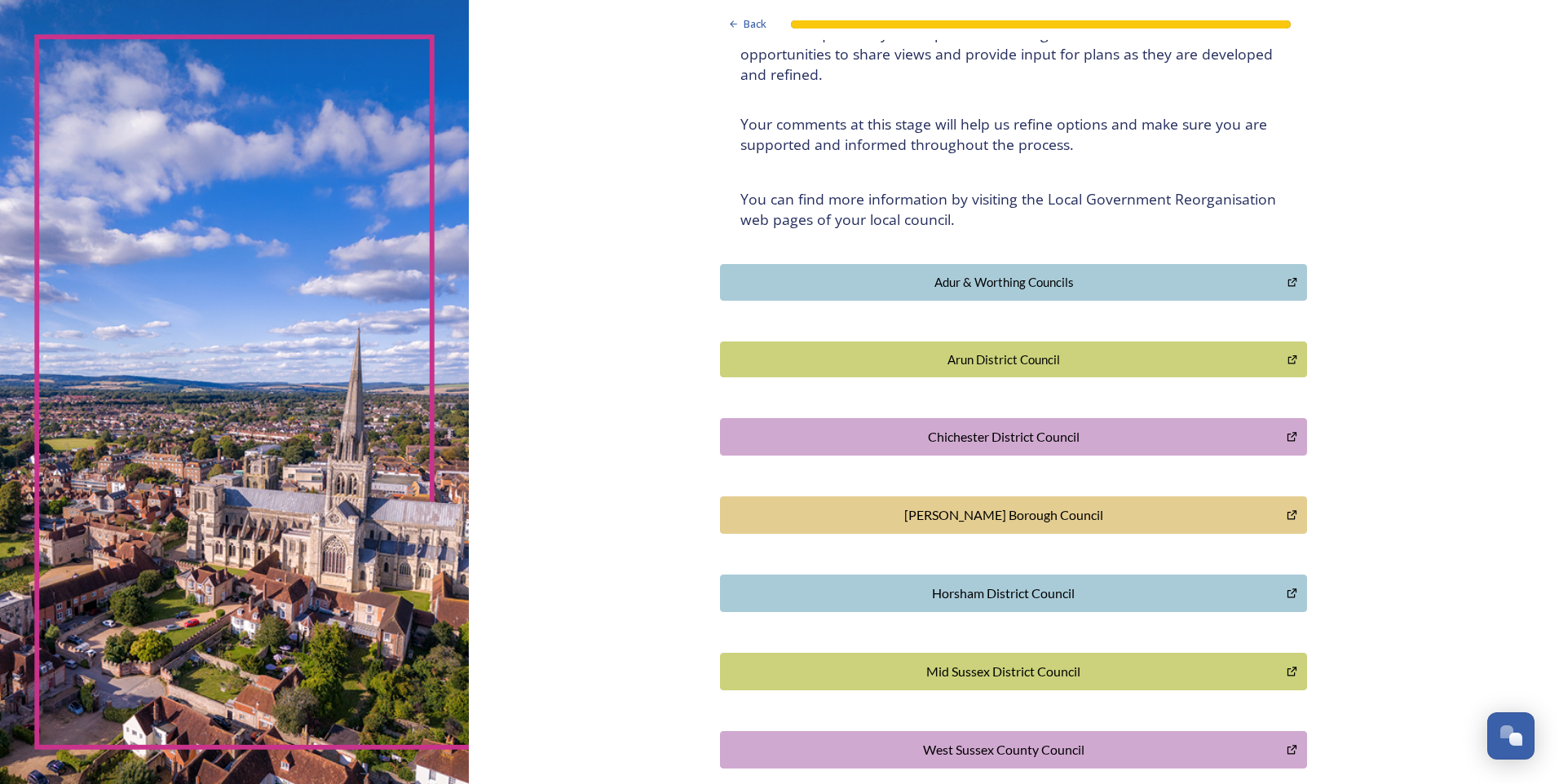
click at [1053, 355] on div "Arun District Council" at bounding box center [1004, 359] width 549 height 19
